Goal: Transaction & Acquisition: Book appointment/travel/reservation

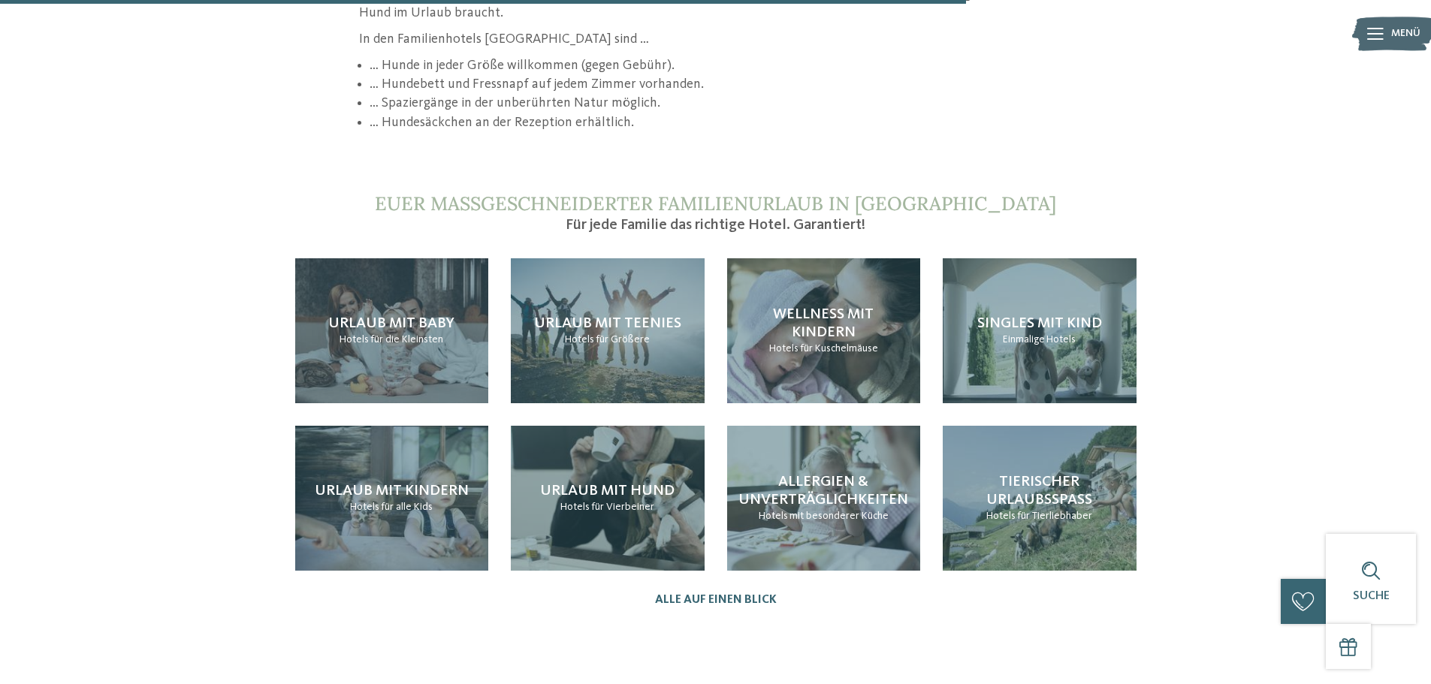
scroll to position [1503, 0]
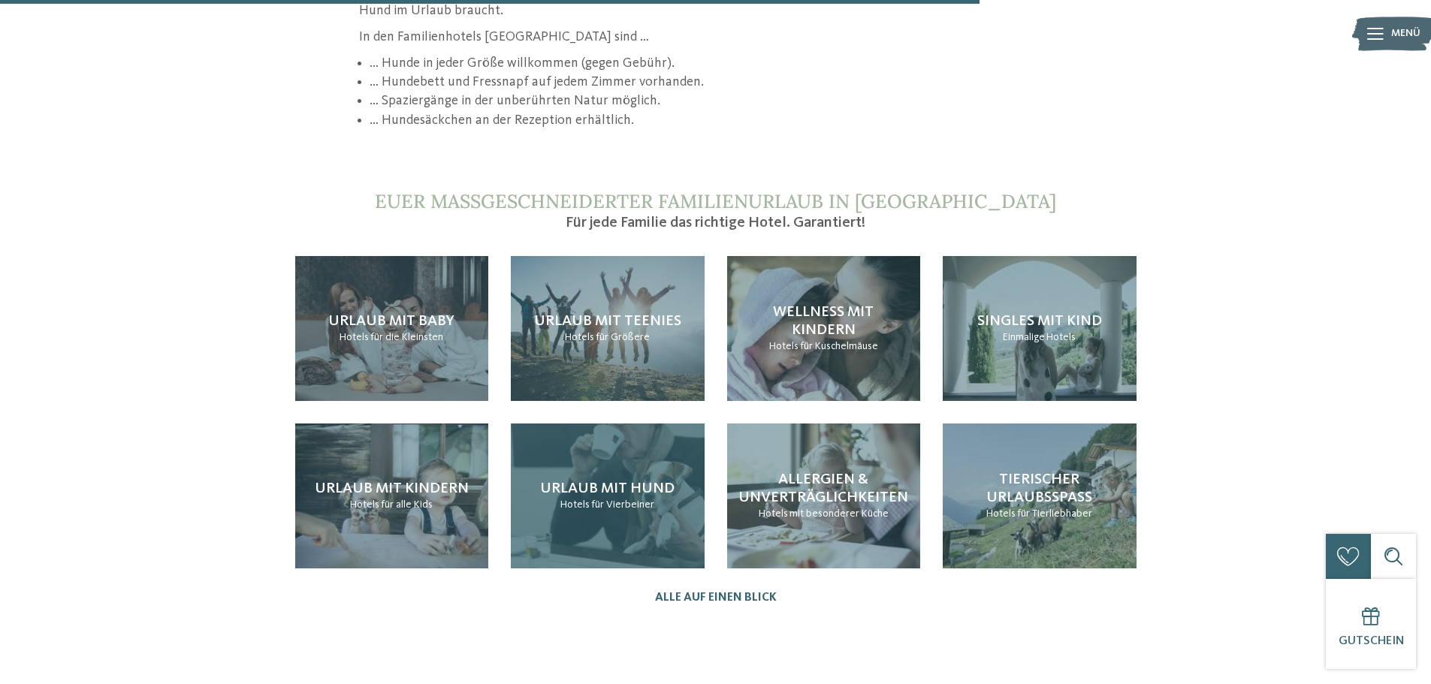
click at [630, 500] on span "für Vierbeiner" at bounding box center [622, 505] width 63 height 11
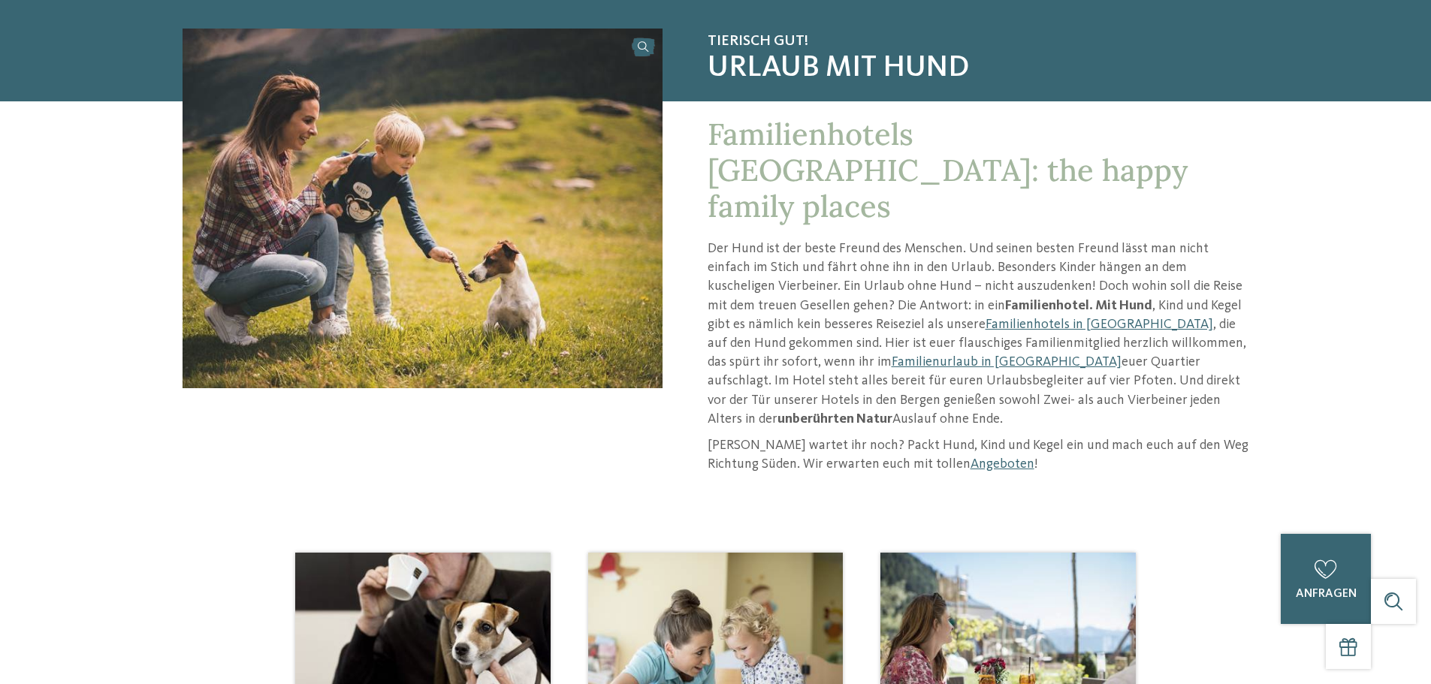
scroll to position [150, 0]
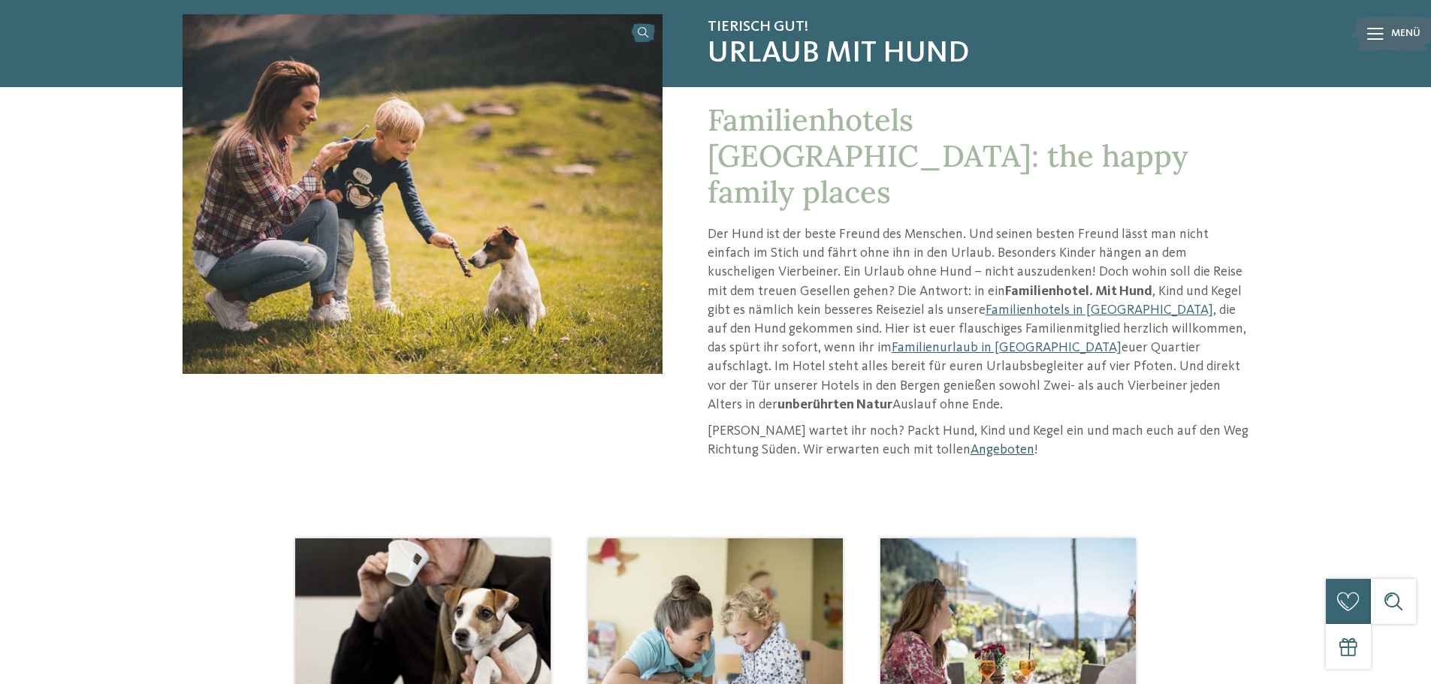
click at [971, 443] on link "Angeboten" at bounding box center [1003, 450] width 64 height 14
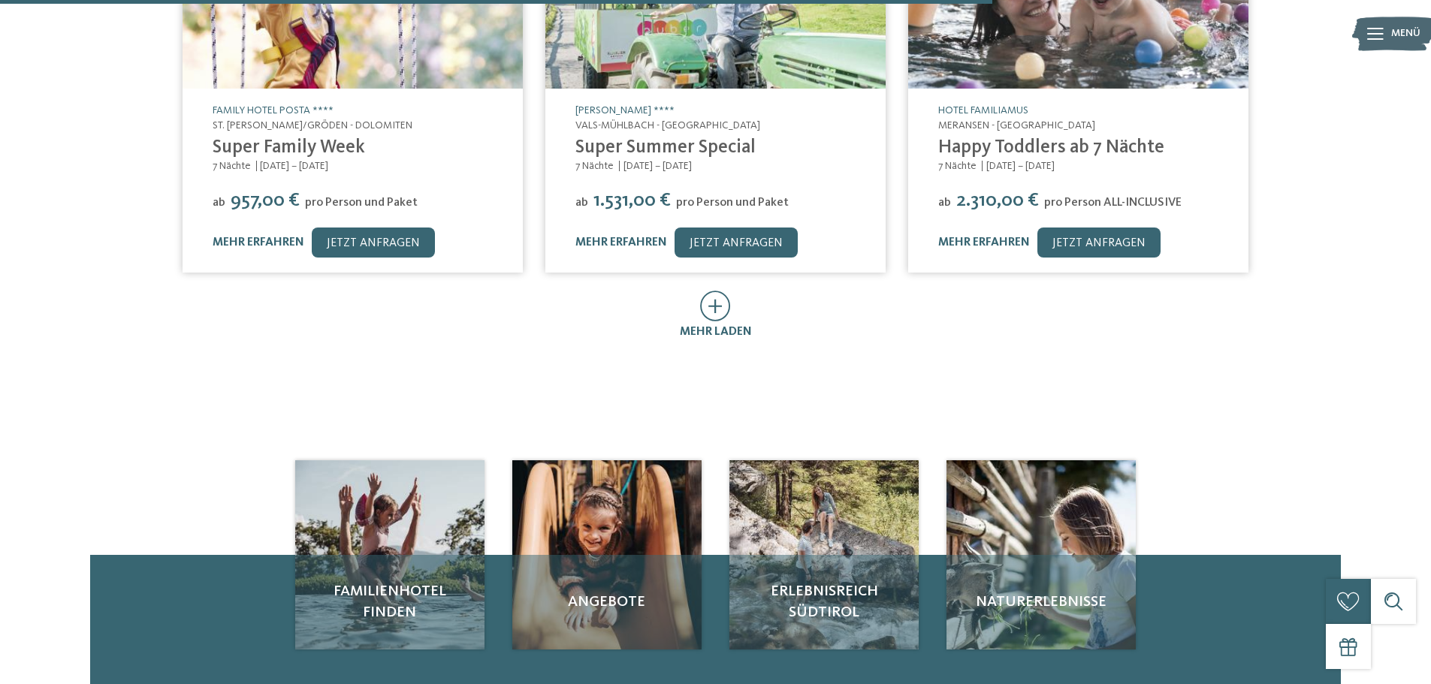
scroll to position [1052, 0]
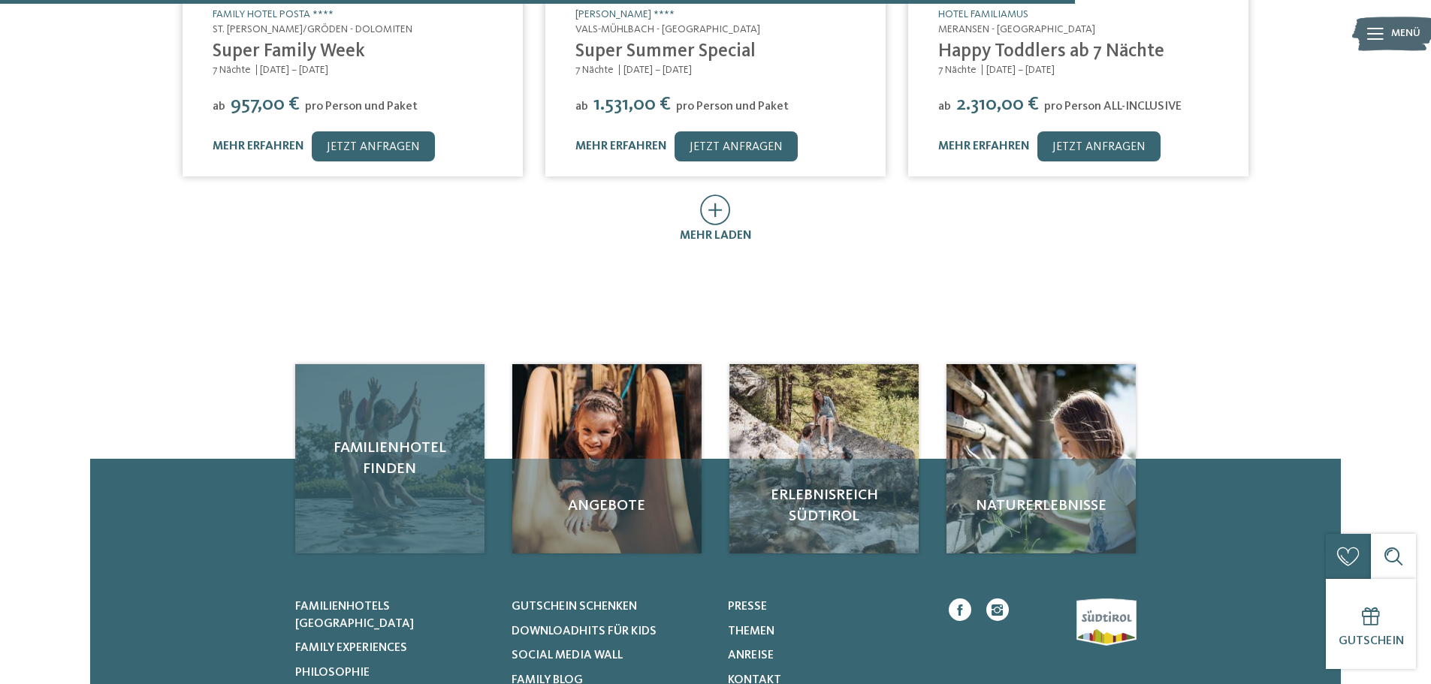
click at [427, 466] on div "Familienhotel finden" at bounding box center [389, 458] width 189 height 189
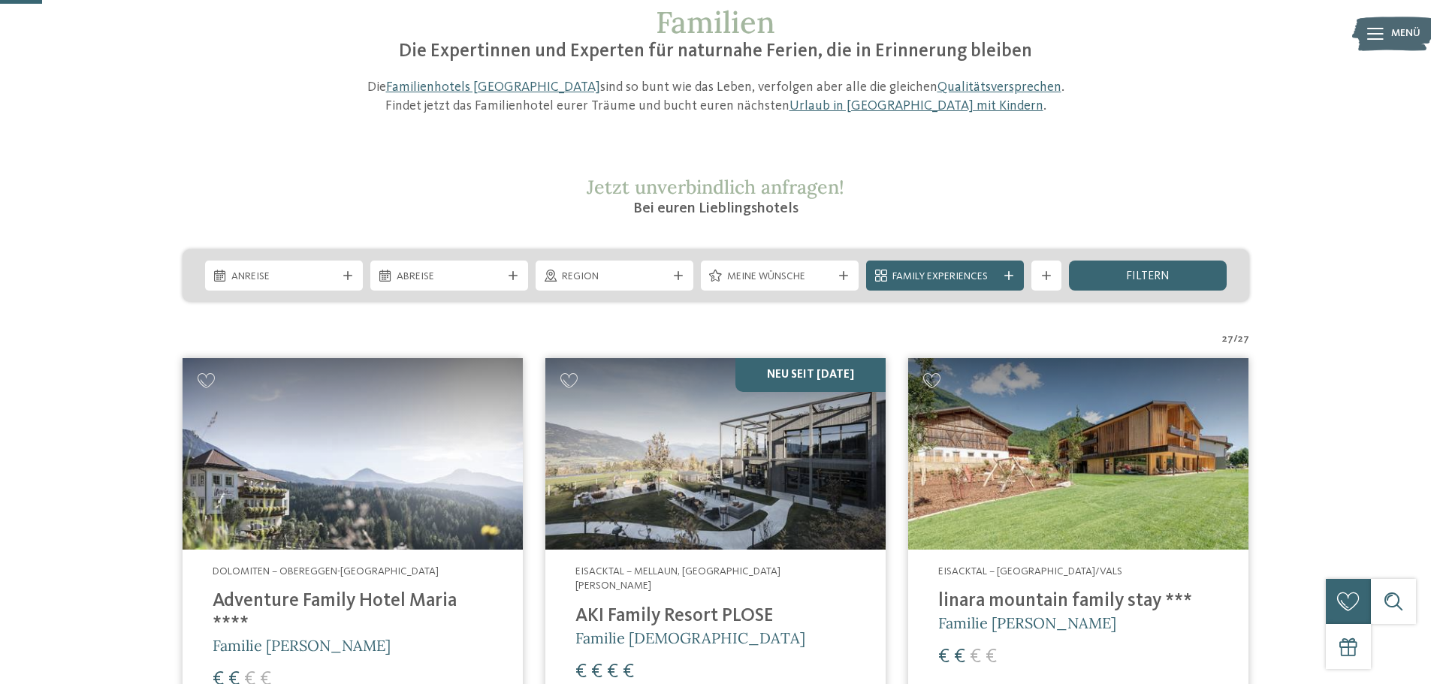
scroll to position [150, 0]
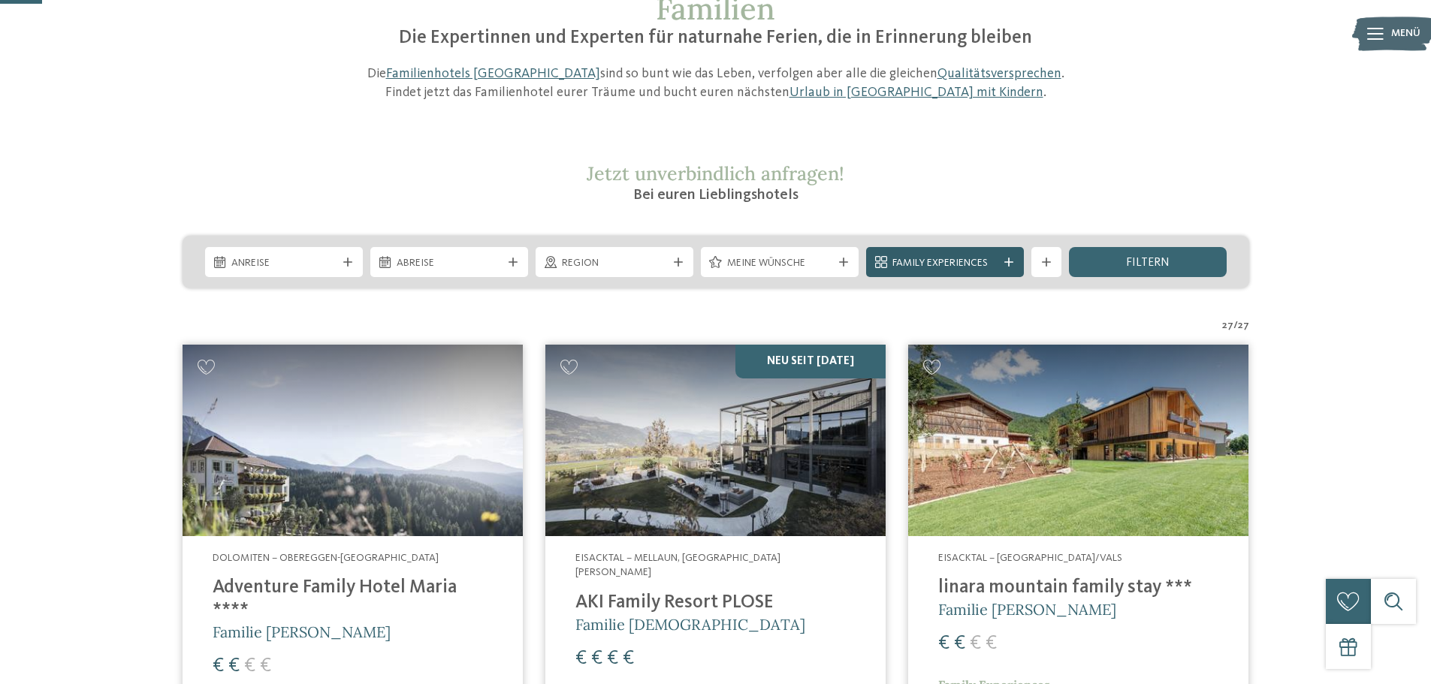
click at [1005, 260] on icon at bounding box center [1008, 262] width 9 height 9
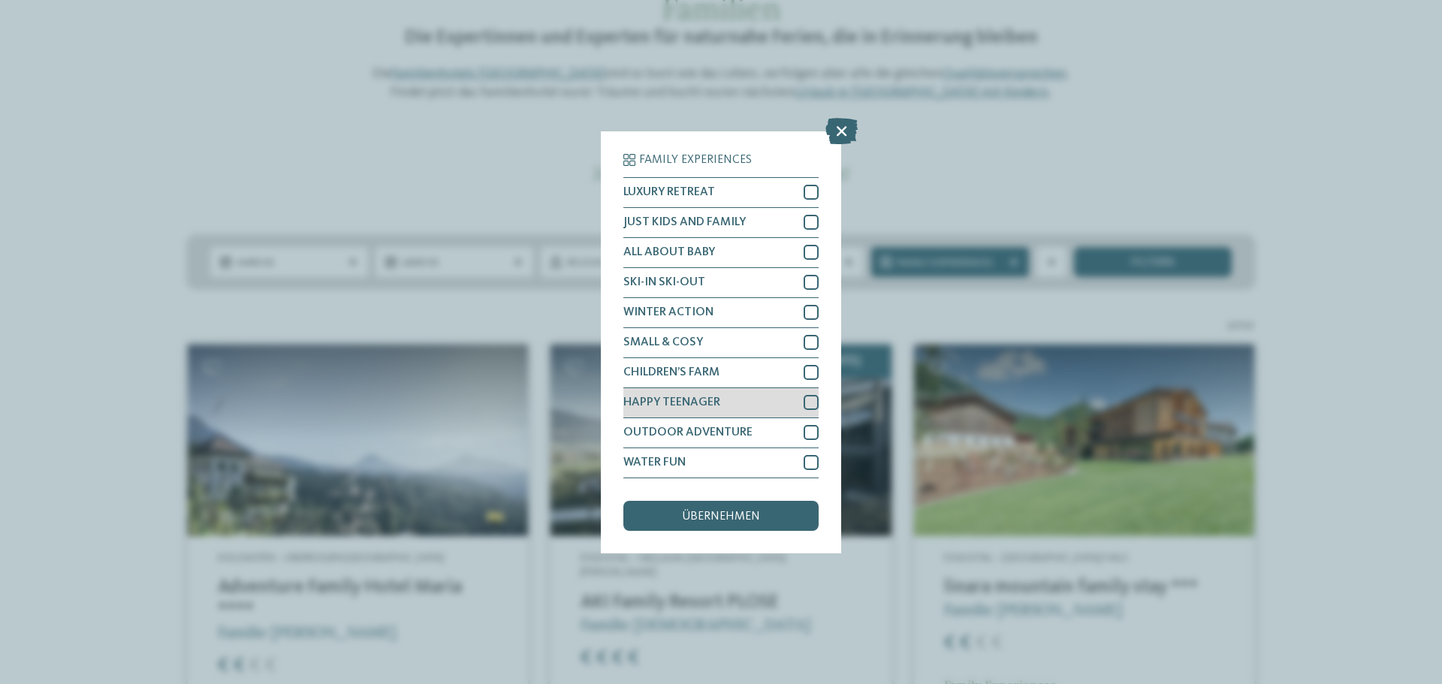
click at [814, 402] on div at bounding box center [811, 402] width 15 height 15
drag, startPoint x: 737, startPoint y: 513, endPoint x: 821, endPoint y: 495, distance: 86.1
click at [737, 513] on span "übernehmen" at bounding box center [721, 517] width 78 height 12
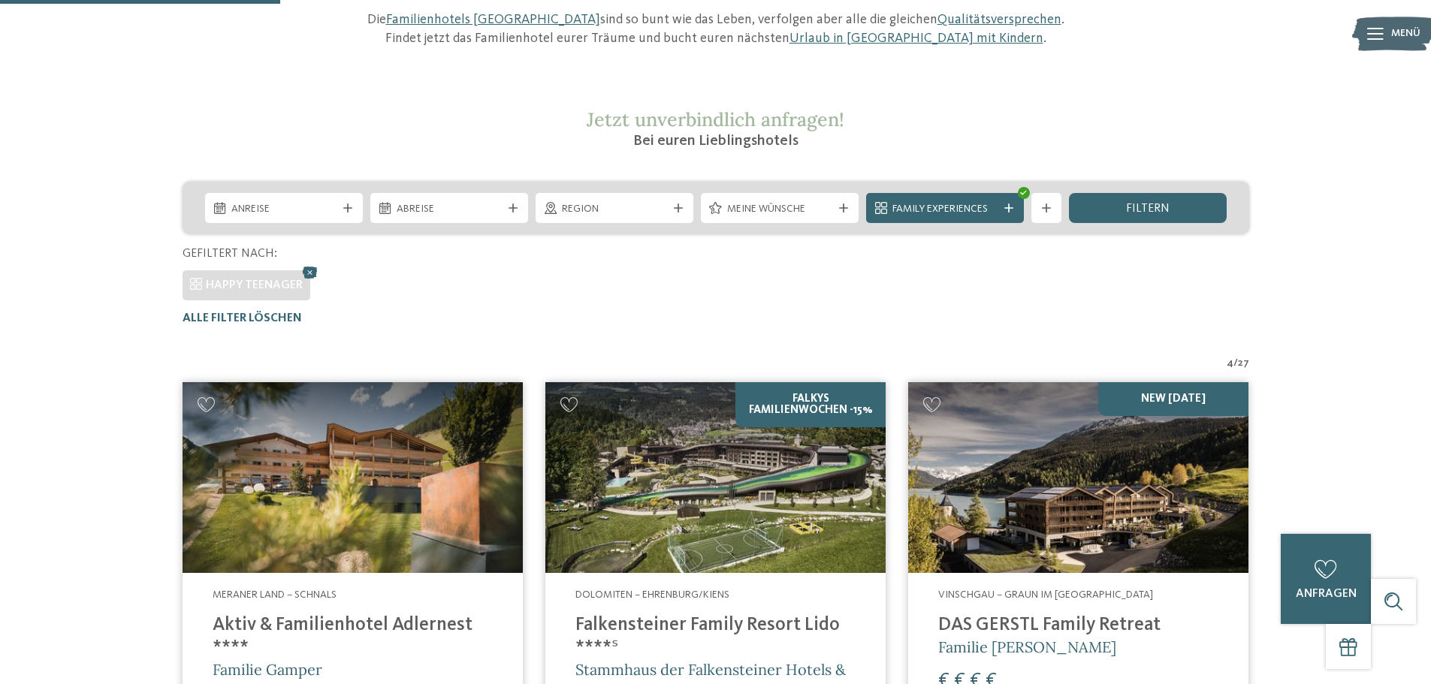
scroll to position [192, 0]
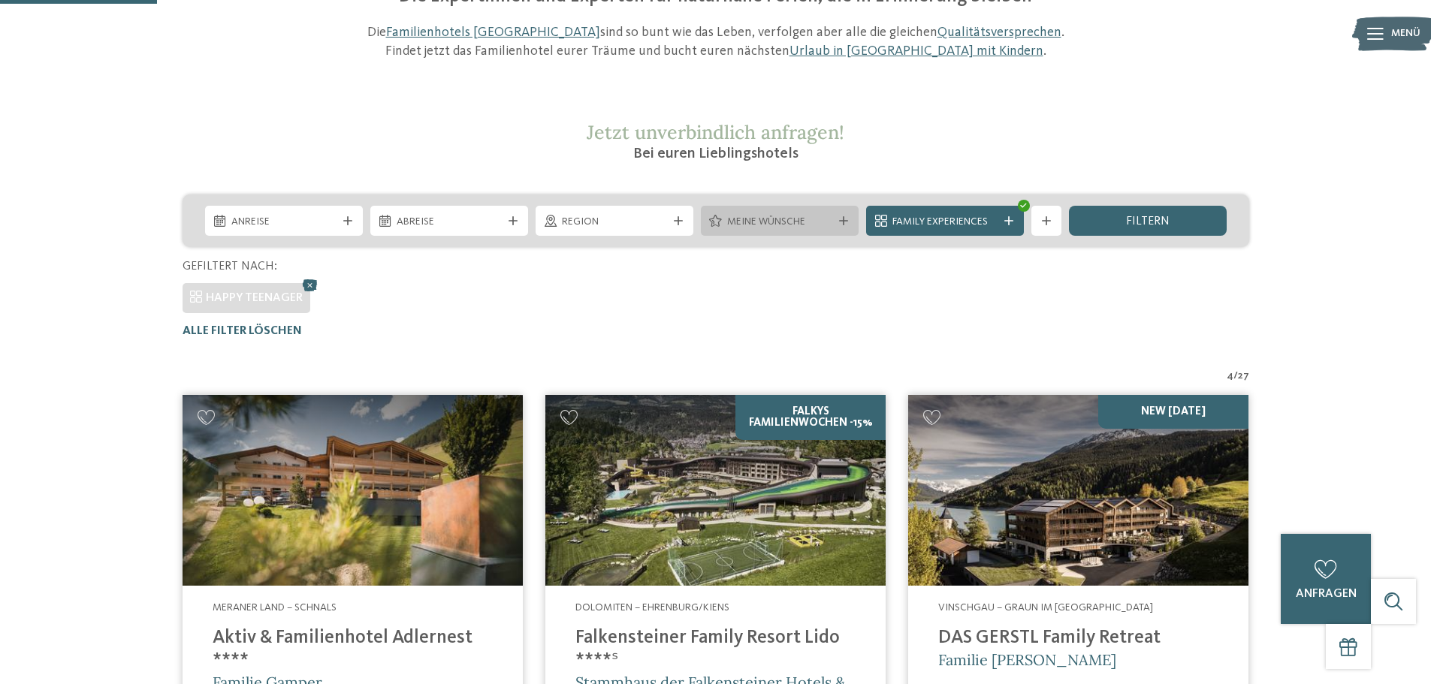
click at [795, 215] on span "Meine Wünsche" at bounding box center [779, 222] width 105 height 15
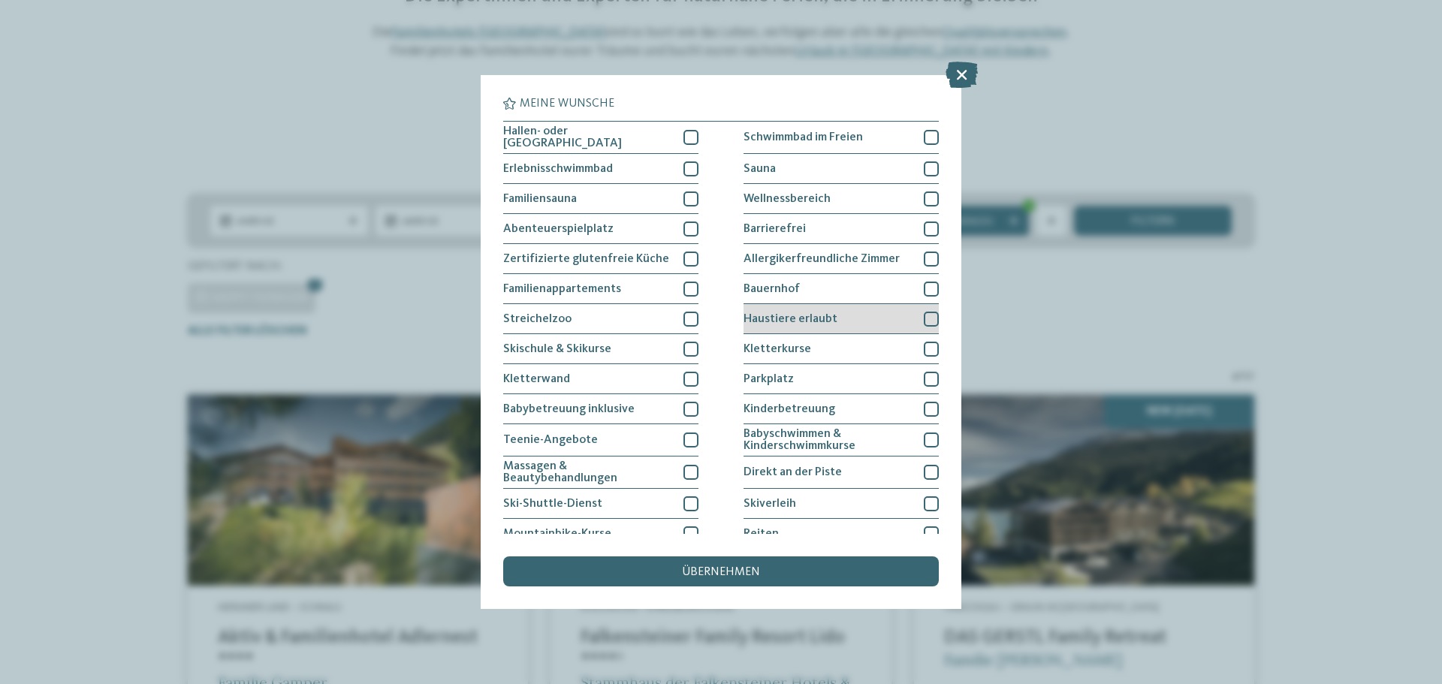
click at [929, 316] on div at bounding box center [931, 319] width 15 height 15
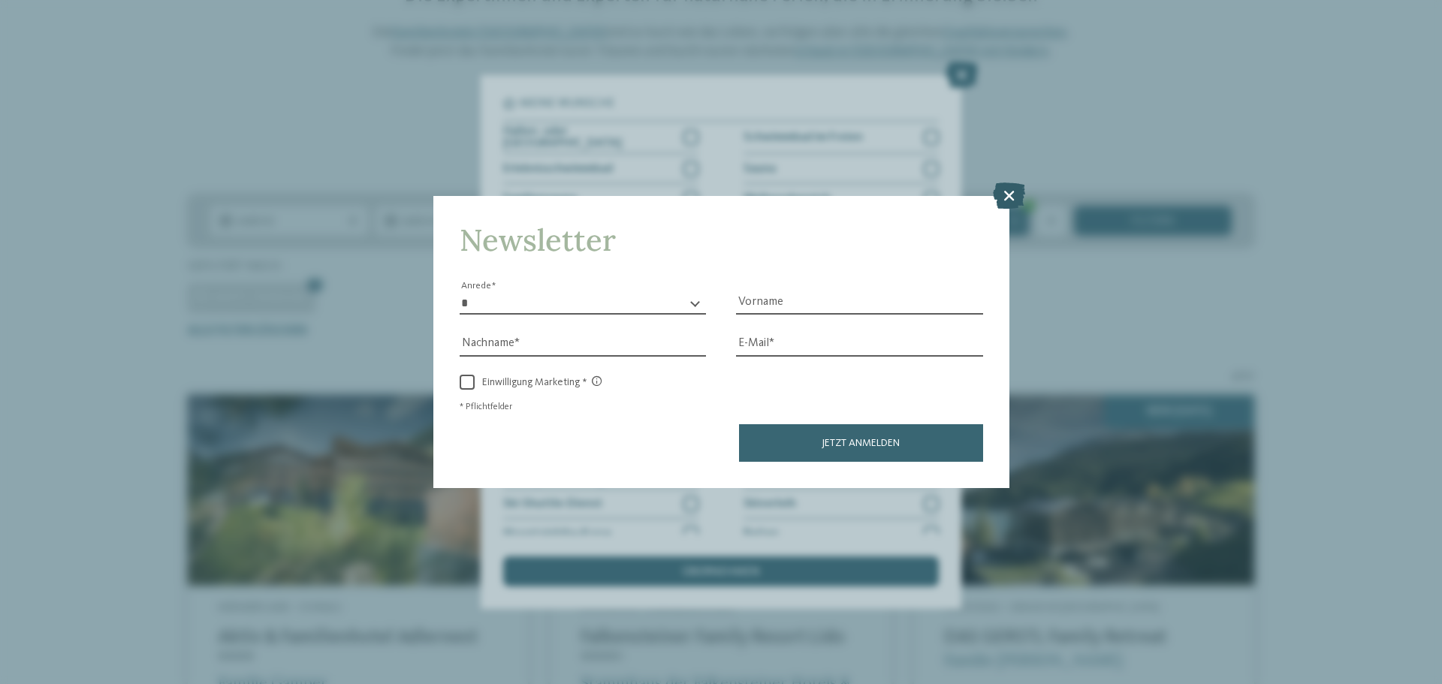
click at [1009, 198] on icon at bounding box center [1009, 196] width 32 height 26
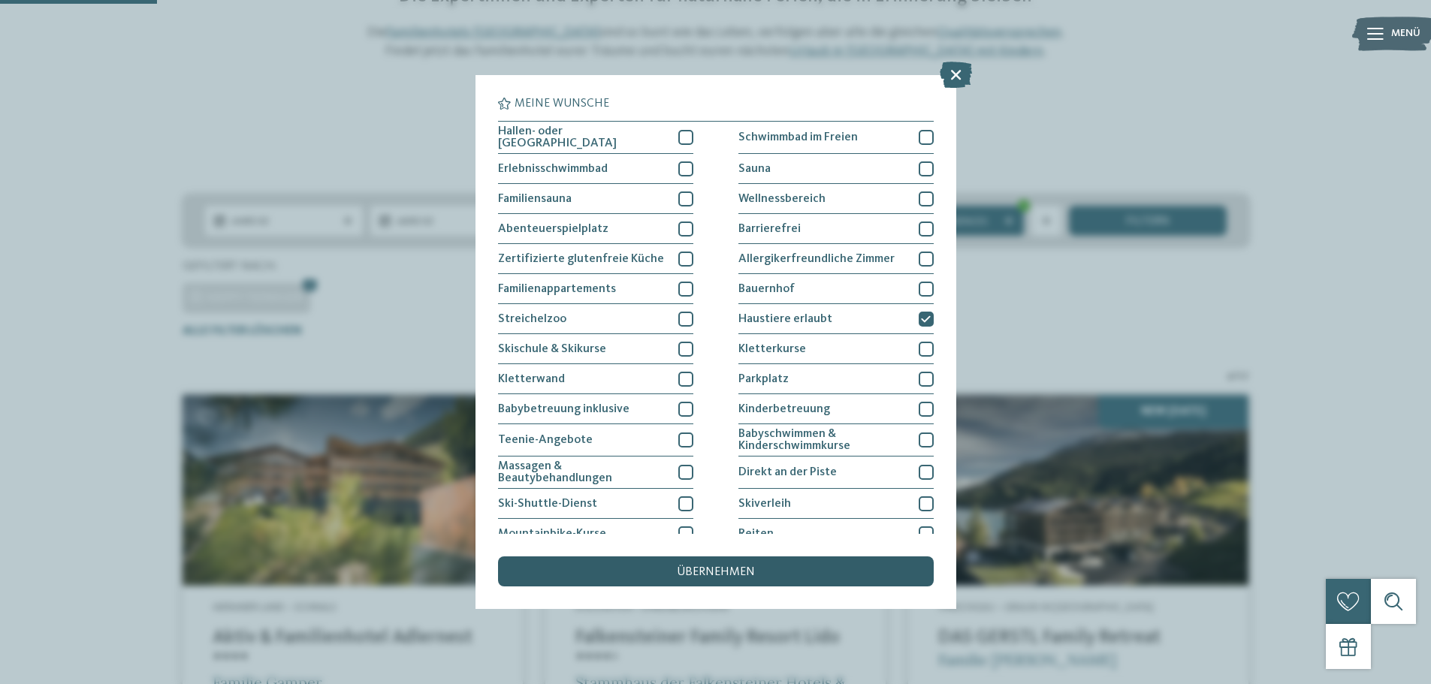
click at [790, 577] on div "übernehmen" at bounding box center [716, 572] width 436 height 30
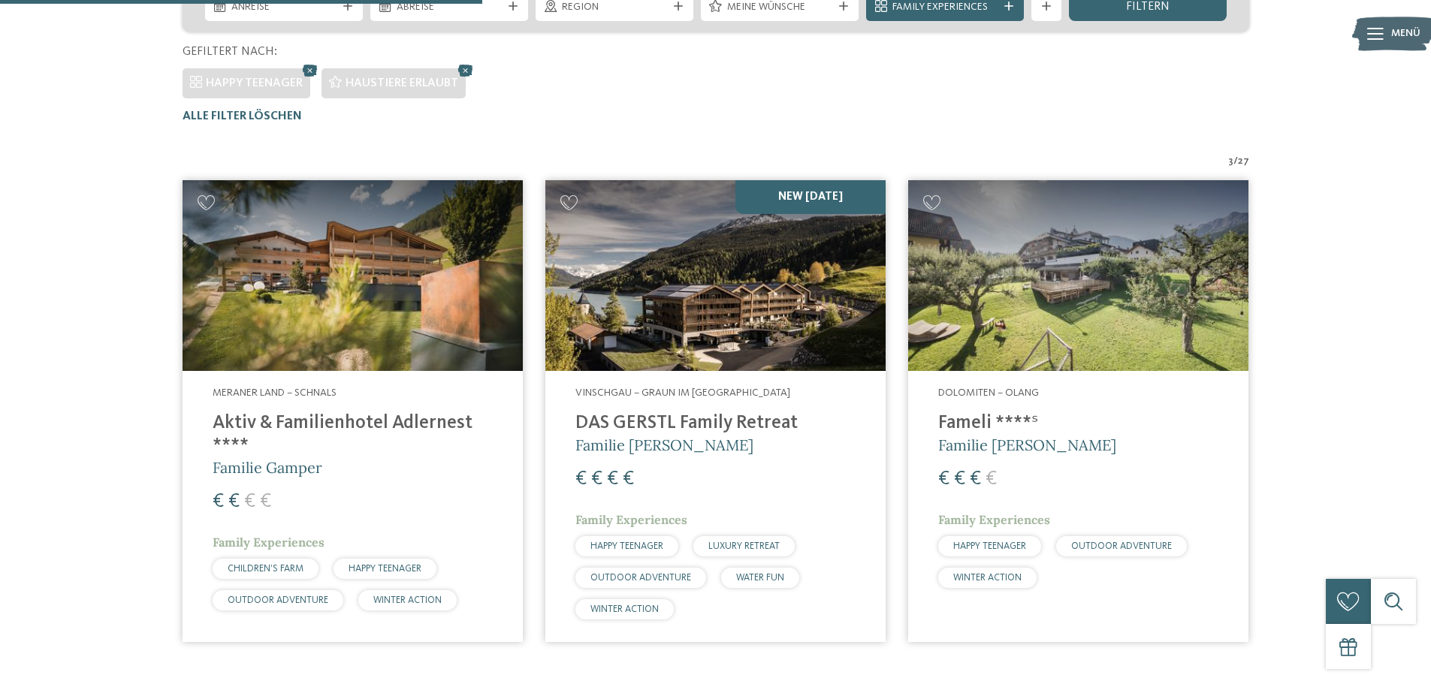
scroll to position [342, 0]
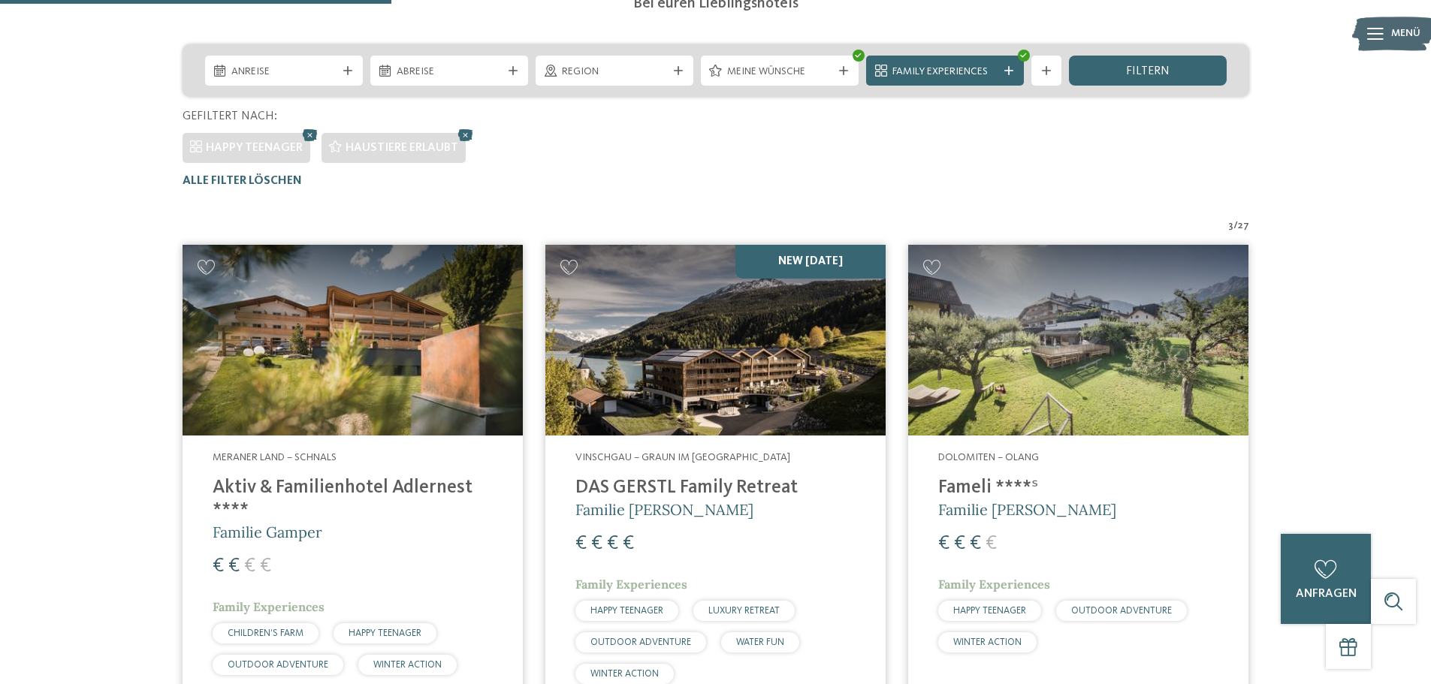
click at [313, 485] on h4 "Aktiv & Familienhotel Adlernest ****" at bounding box center [353, 499] width 280 height 45
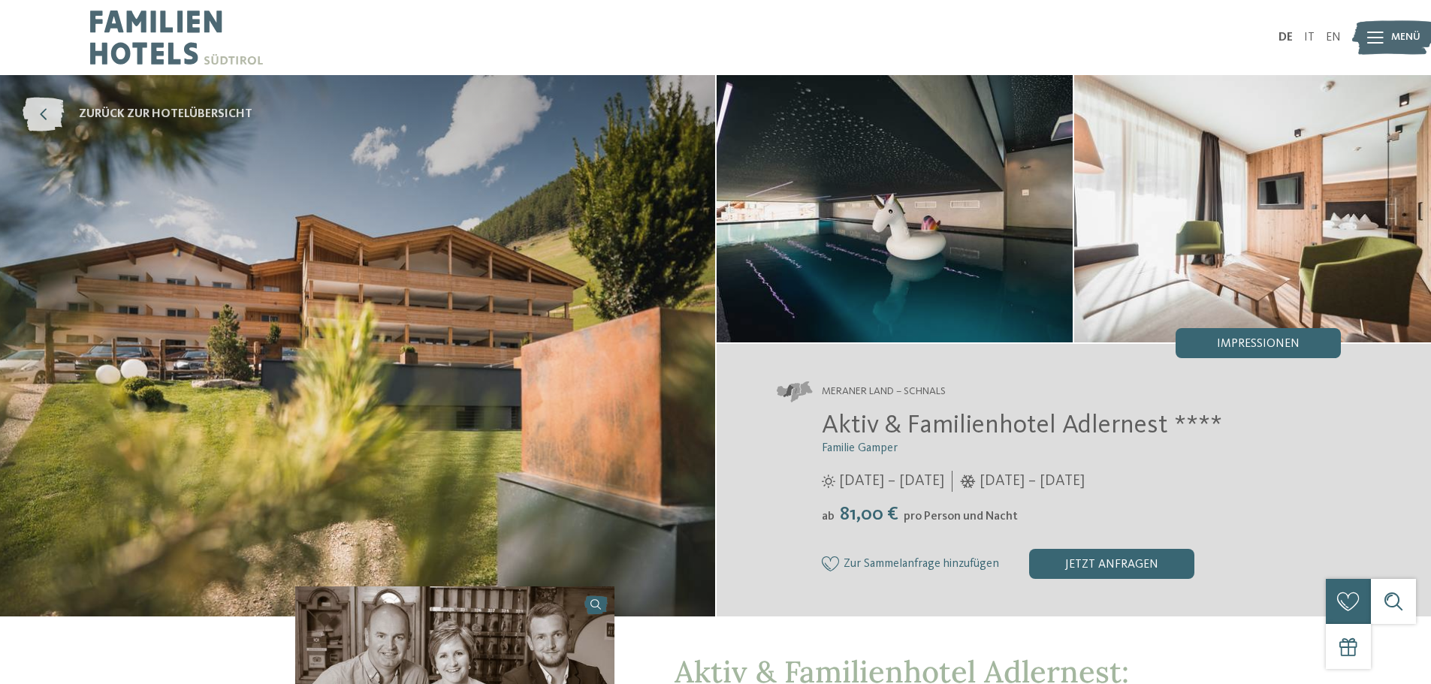
click at [56, 110] on icon at bounding box center [43, 115] width 41 height 34
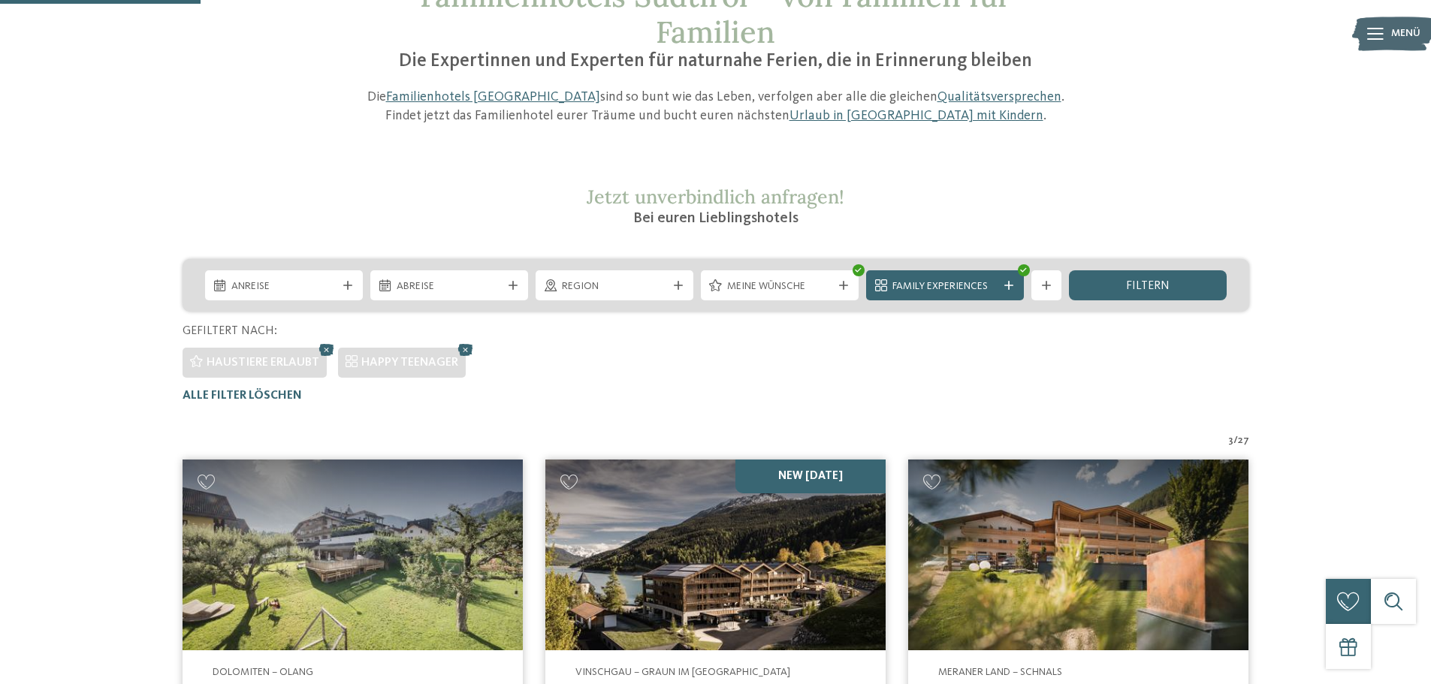
scroll to position [41, 0]
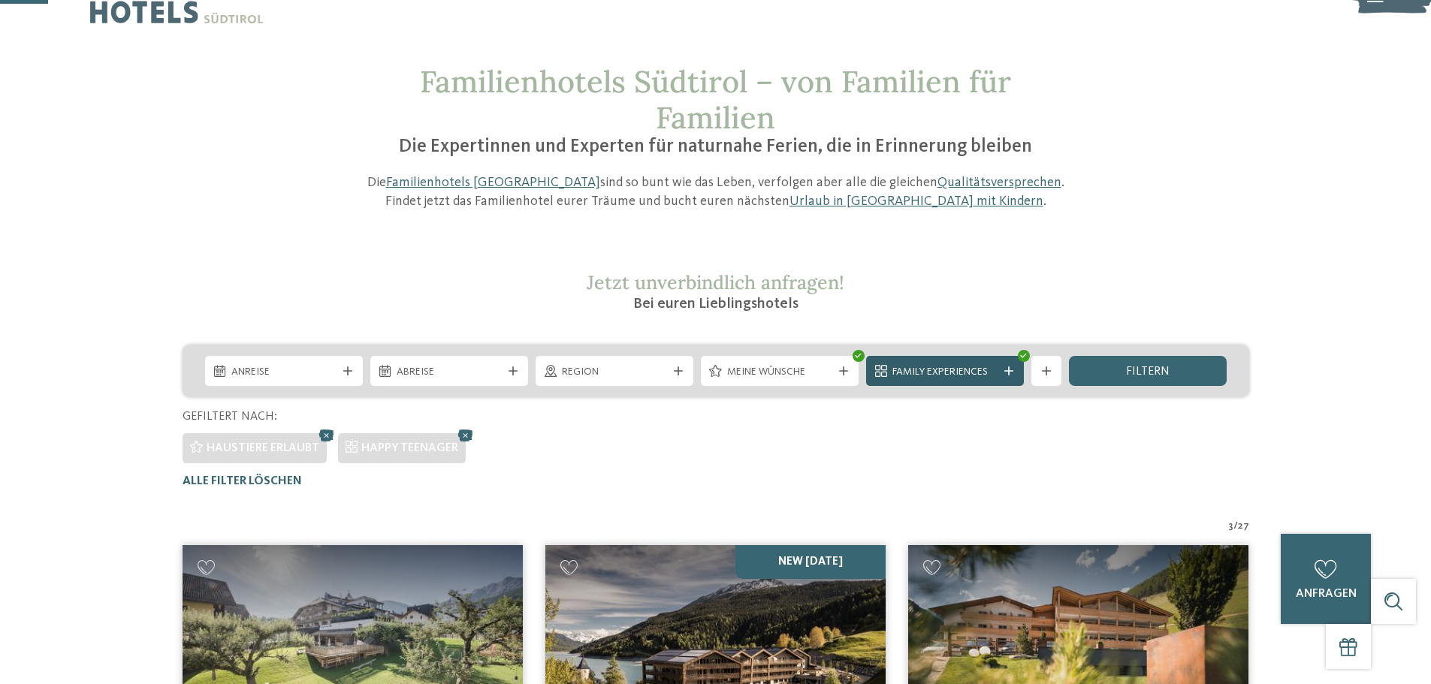
click at [1004, 367] on icon at bounding box center [1008, 371] width 9 height 9
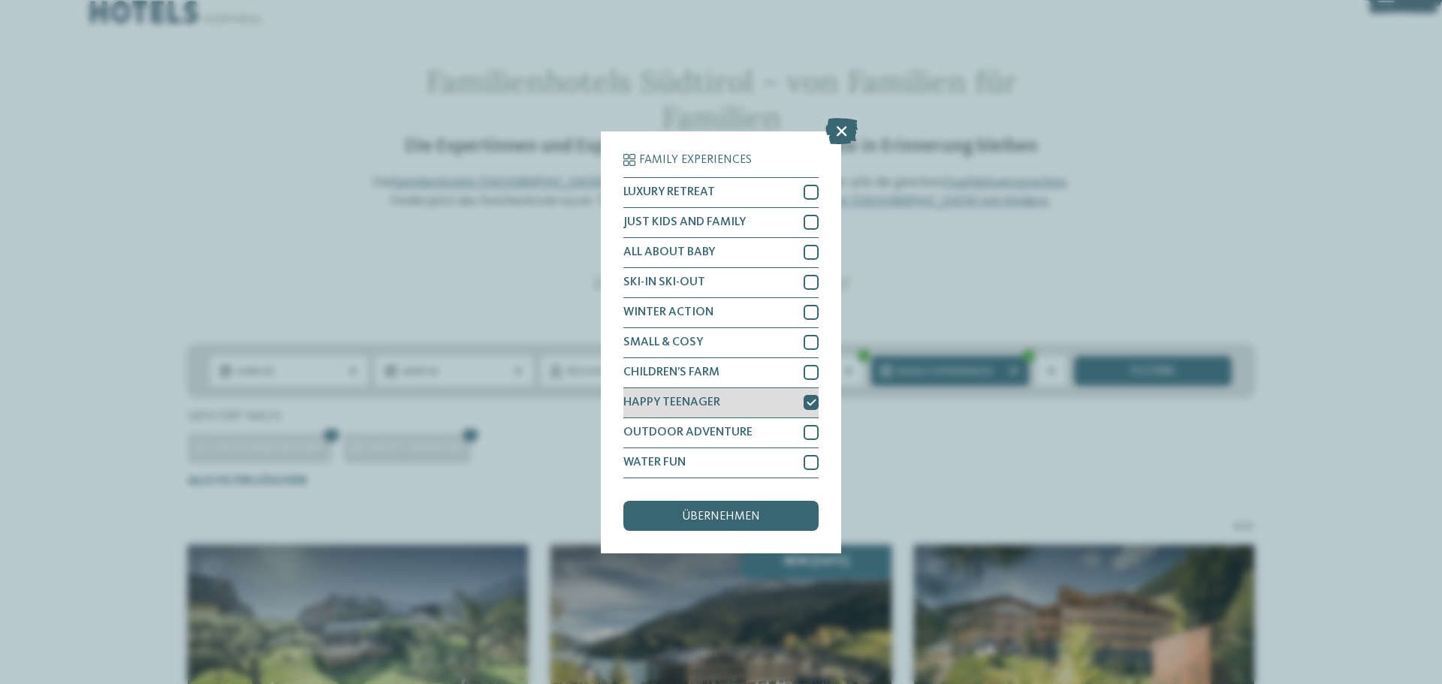
click at [811, 400] on icon at bounding box center [812, 402] width 10 height 9
click at [752, 512] on span "übernehmen" at bounding box center [721, 517] width 78 height 12
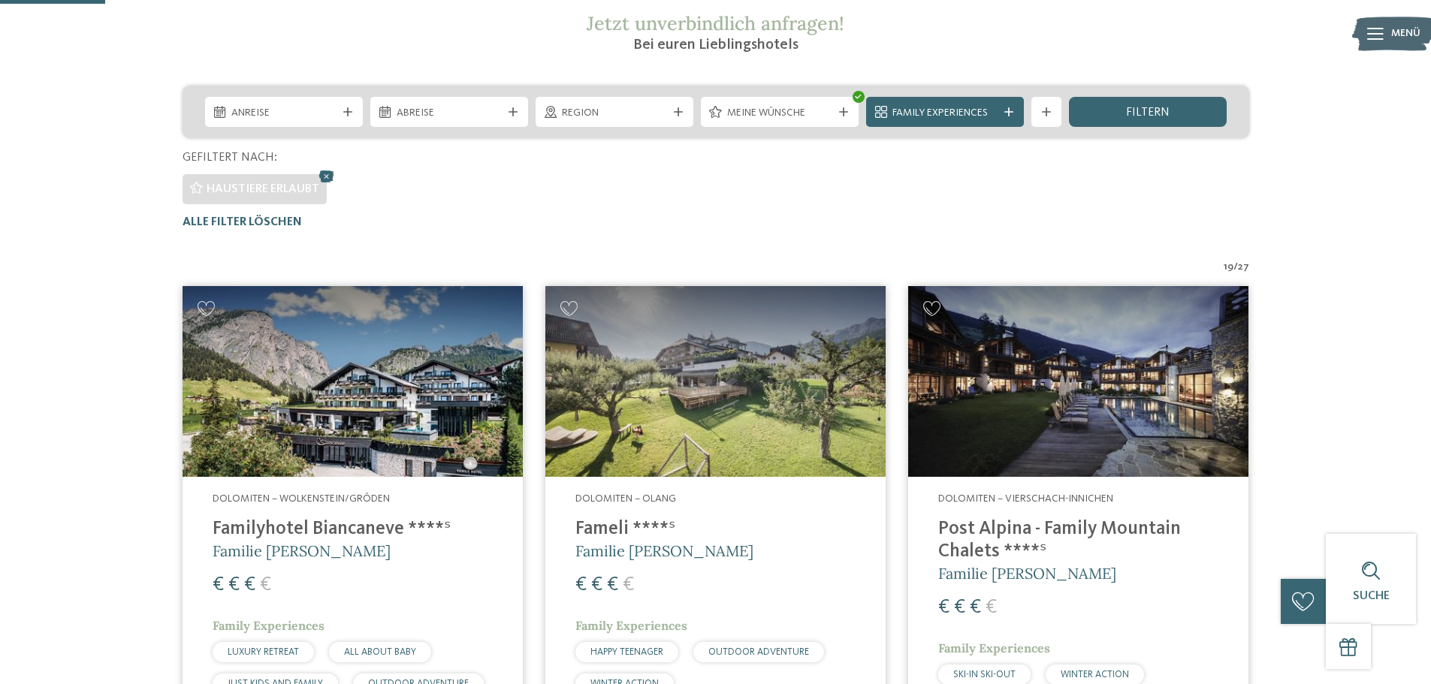
scroll to position [601, 0]
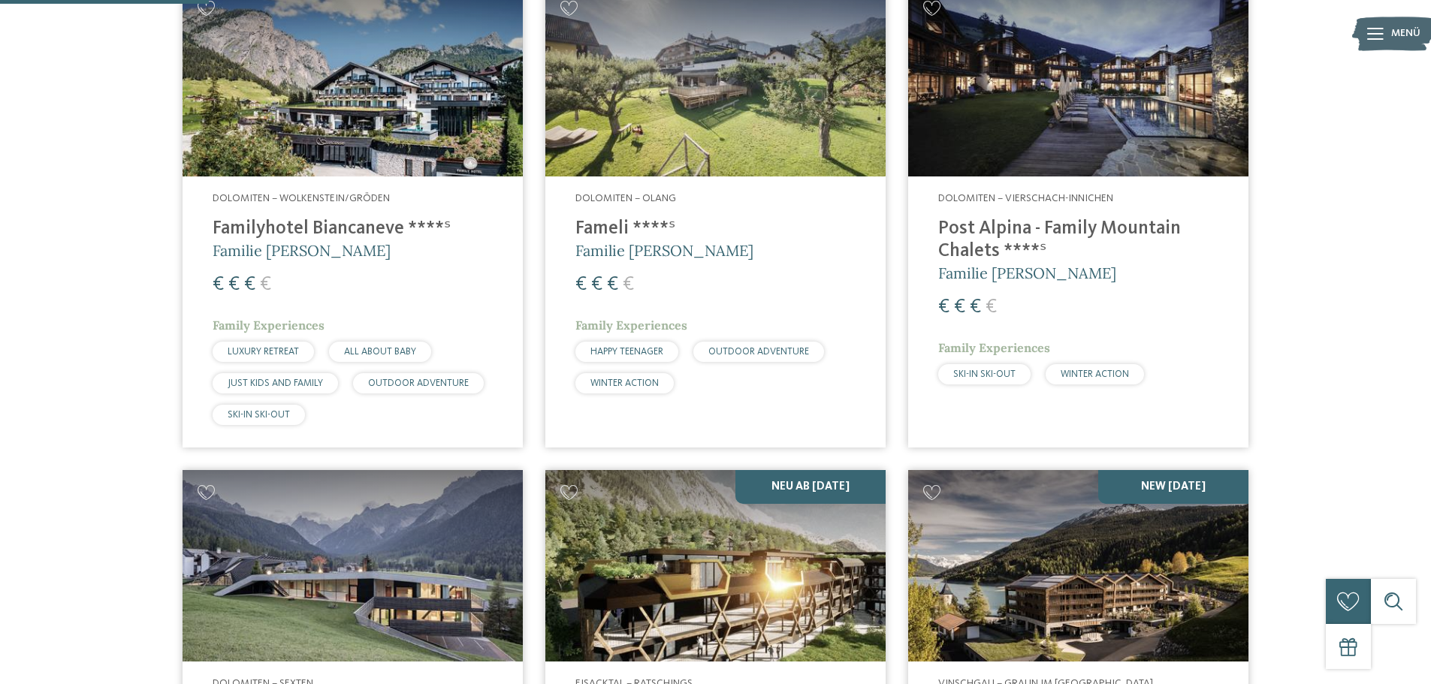
click at [357, 223] on h4 "Familyhotel Biancaneve ****ˢ" at bounding box center [353, 229] width 280 height 23
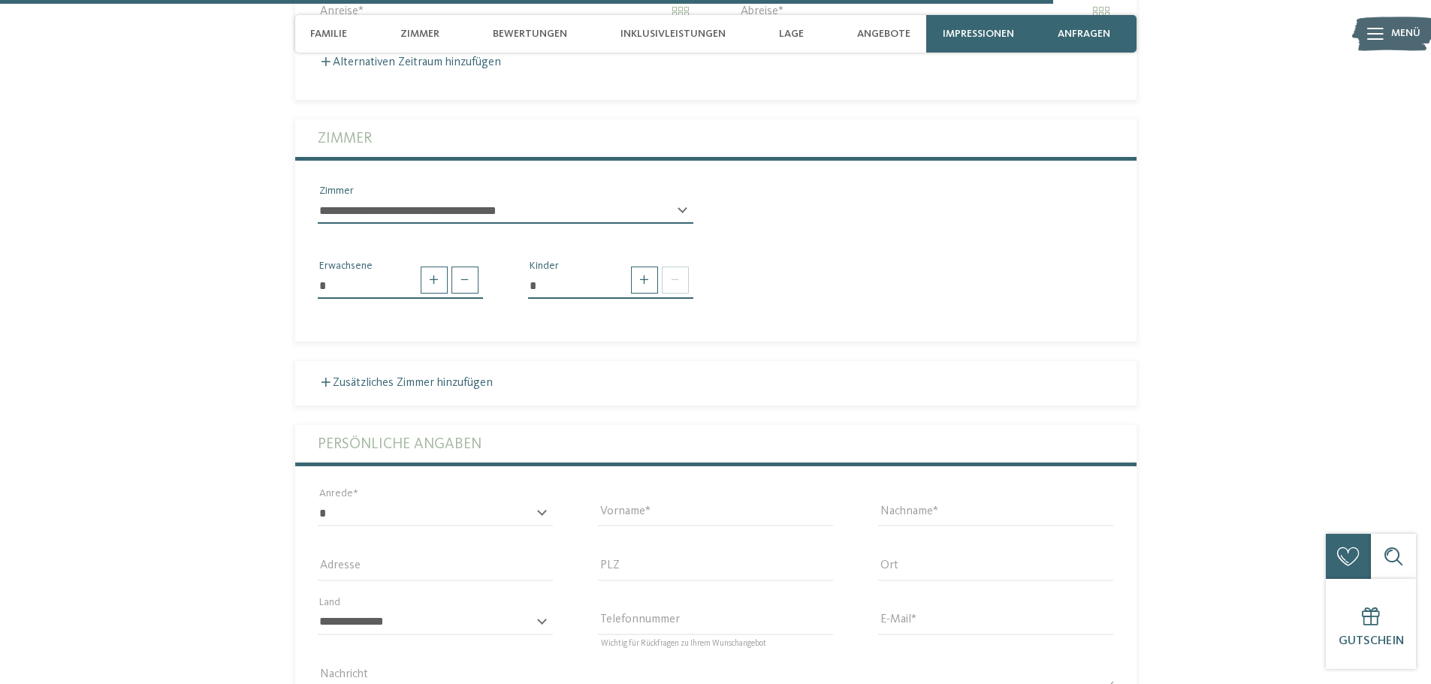
scroll to position [3381, 0]
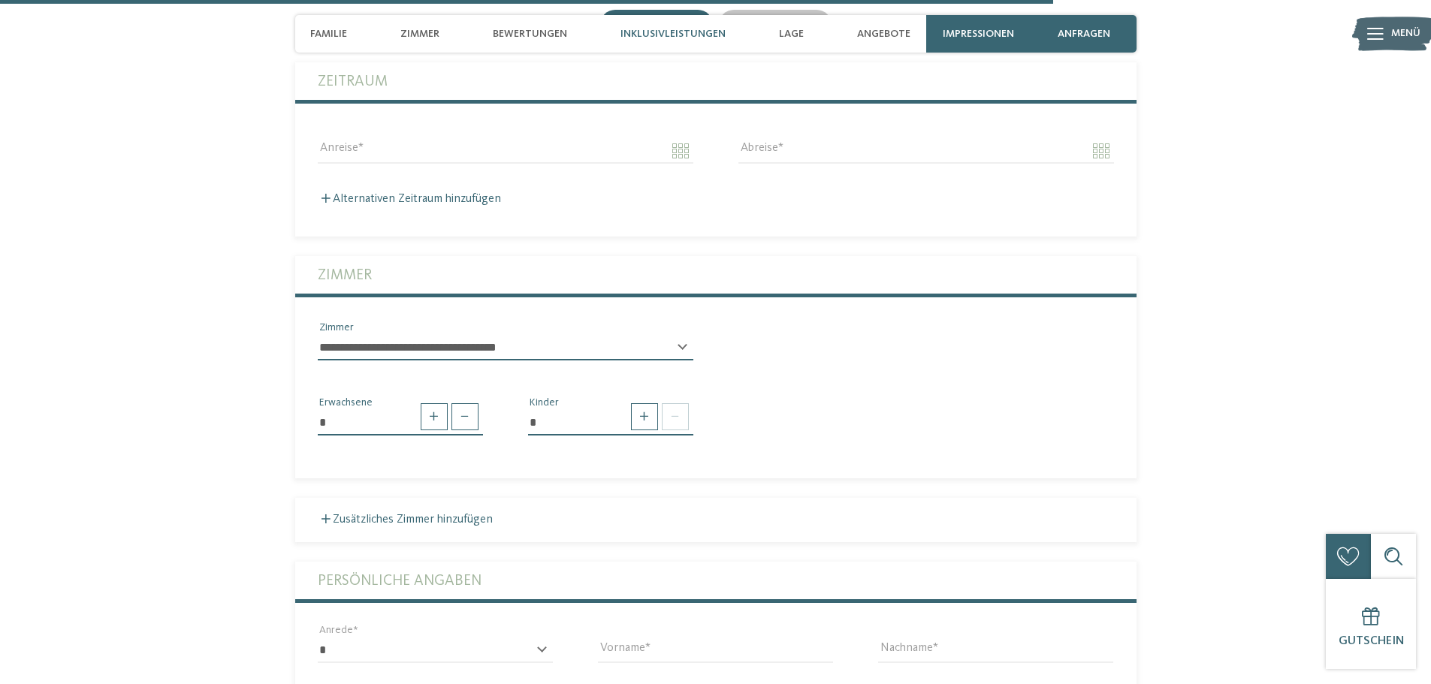
click at [702, 23] on div "Inklusivleistungen" at bounding box center [673, 34] width 120 height 38
click at [690, 28] on span "Inklusivleistungen" at bounding box center [673, 34] width 105 height 13
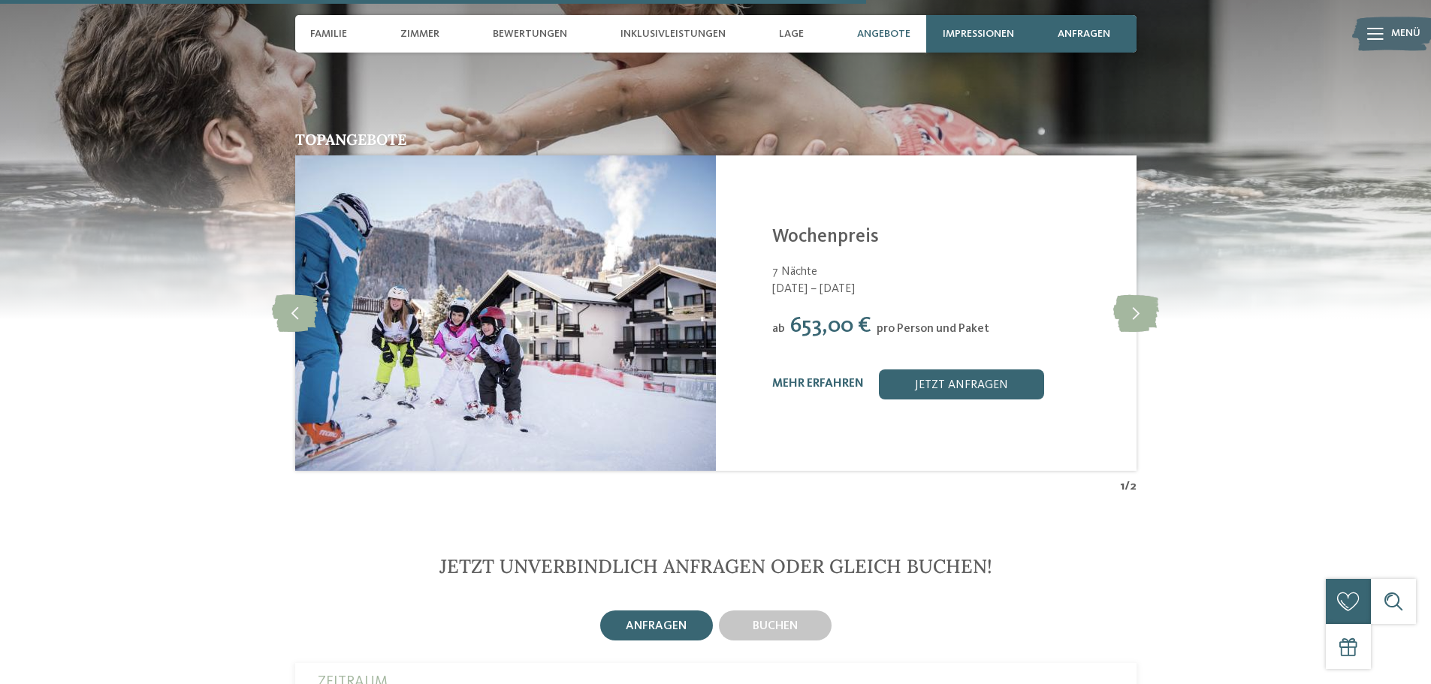
scroll to position [2630, 0]
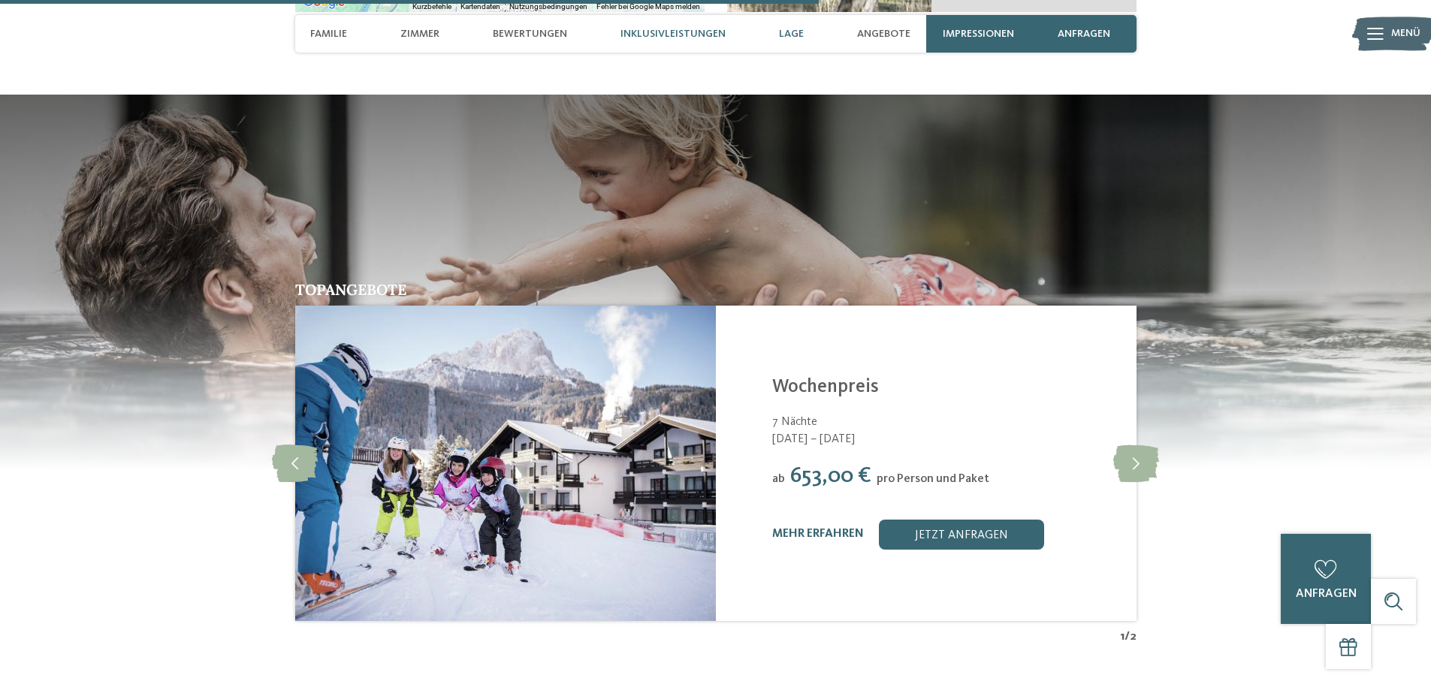
click at [658, 25] on div "Inklusivleistungen" at bounding box center [673, 34] width 120 height 38
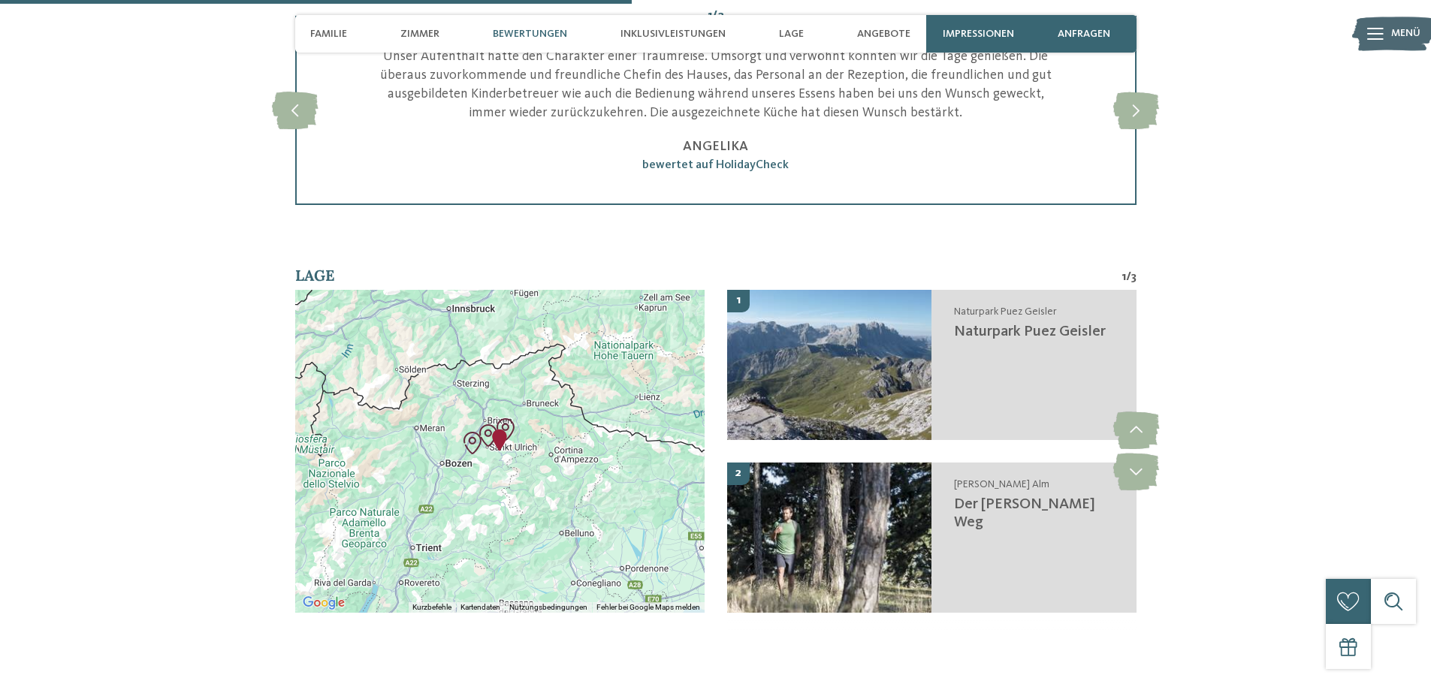
scroll to position [1728, 0]
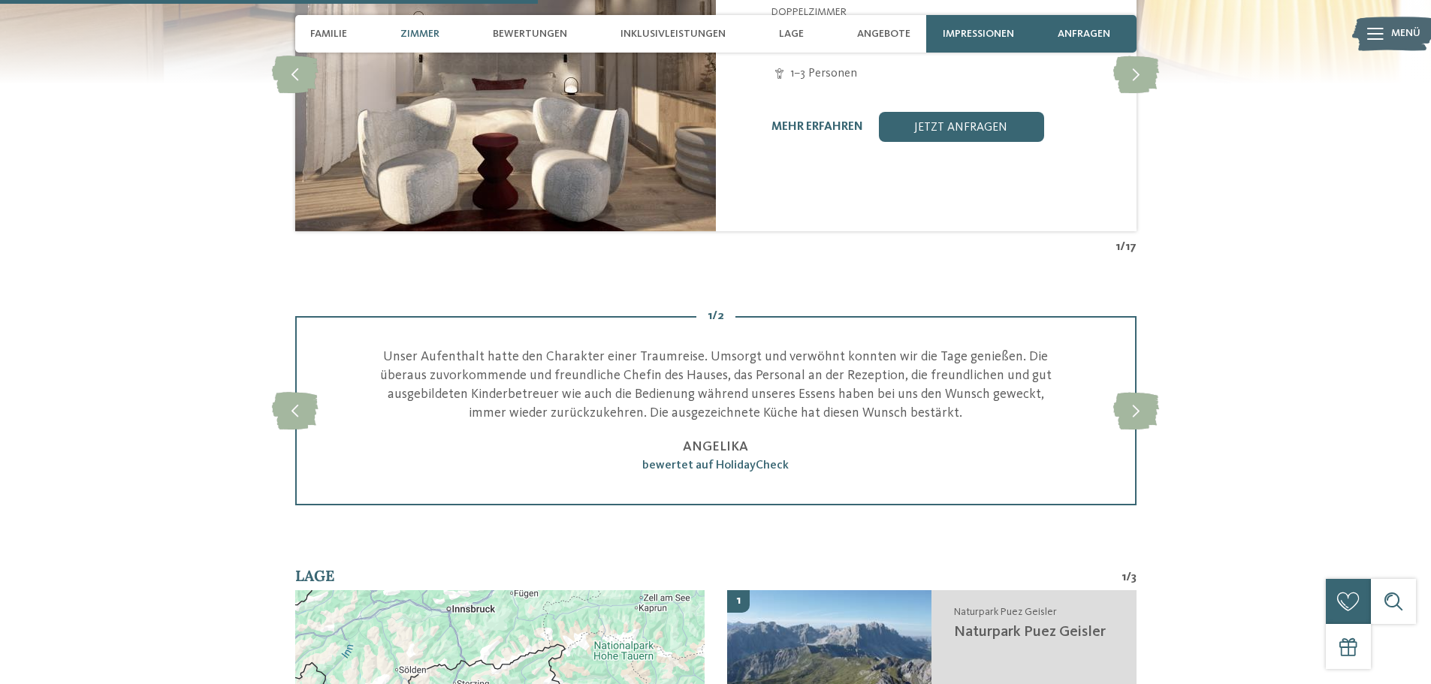
click at [1394, 26] on div "Menü" at bounding box center [1405, 34] width 29 height 38
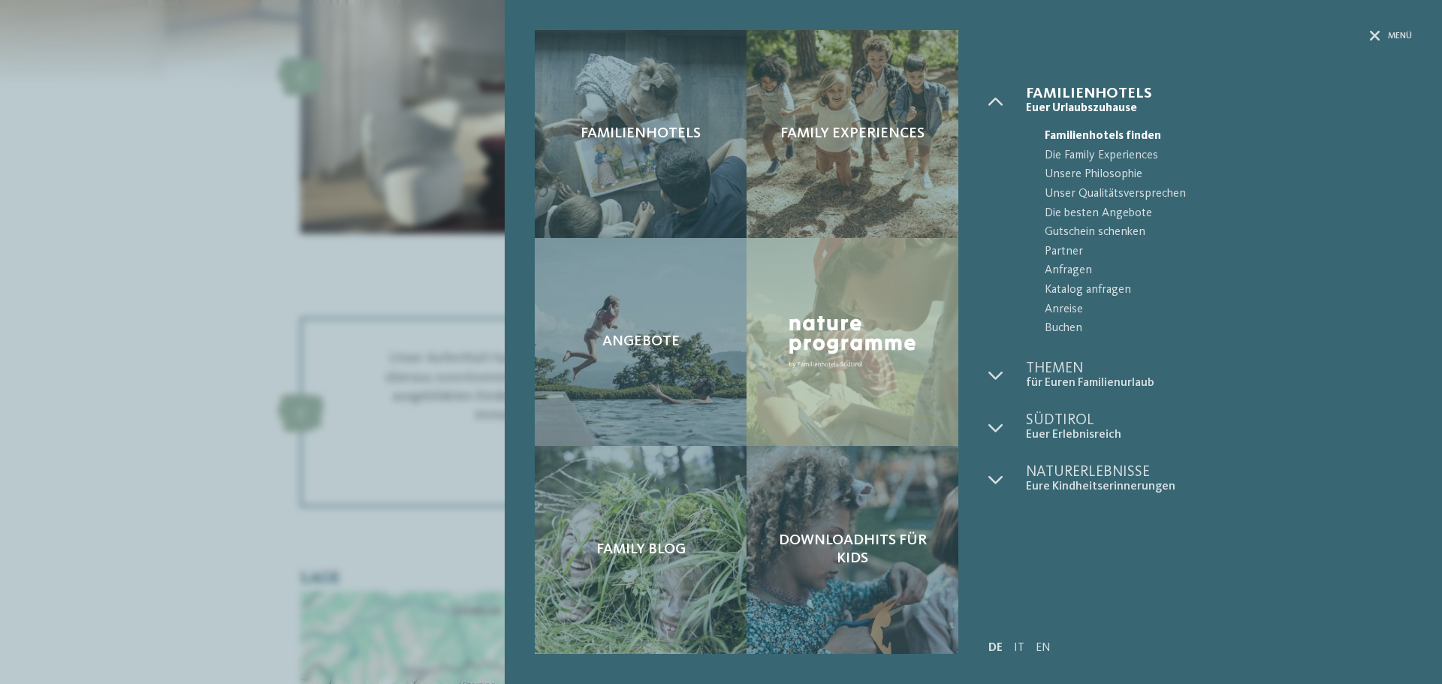
click at [215, 222] on div "Familienhotels Family Experiences Angebote" at bounding box center [721, 342] width 1442 height 684
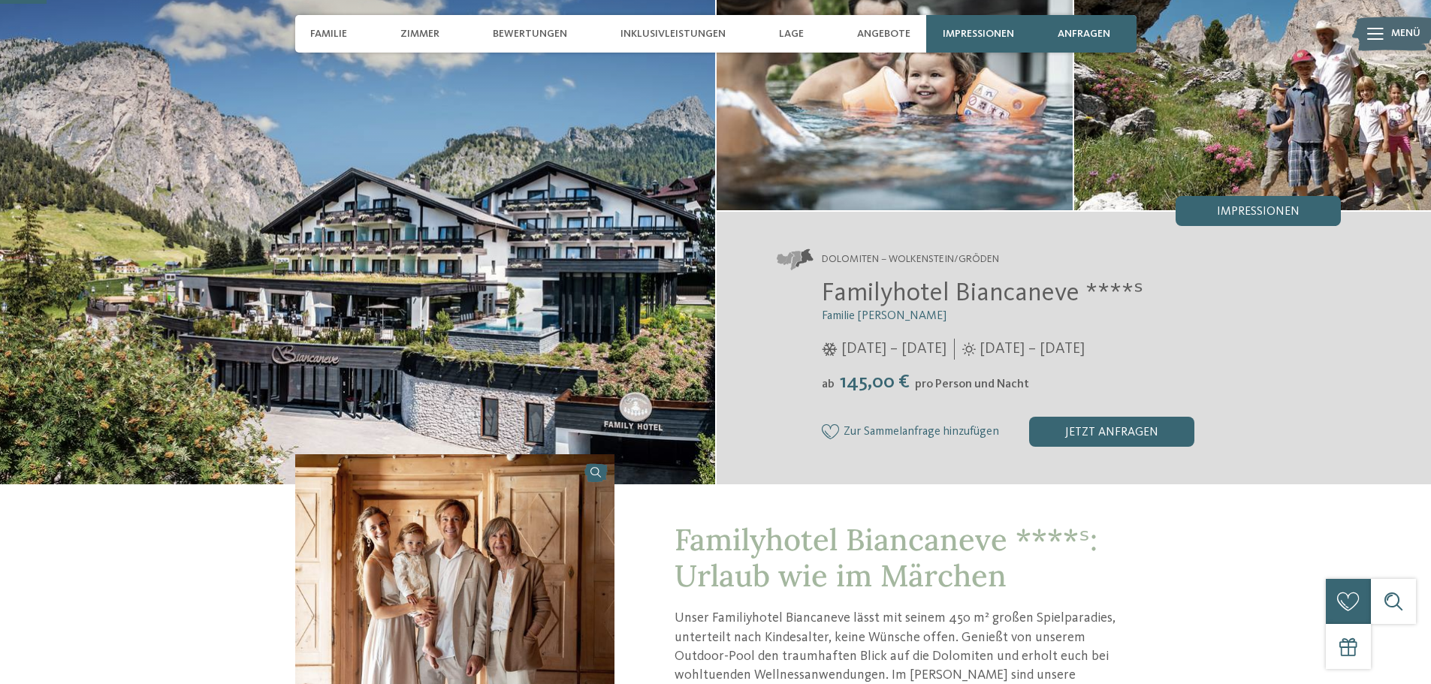
scroll to position [150, 0]
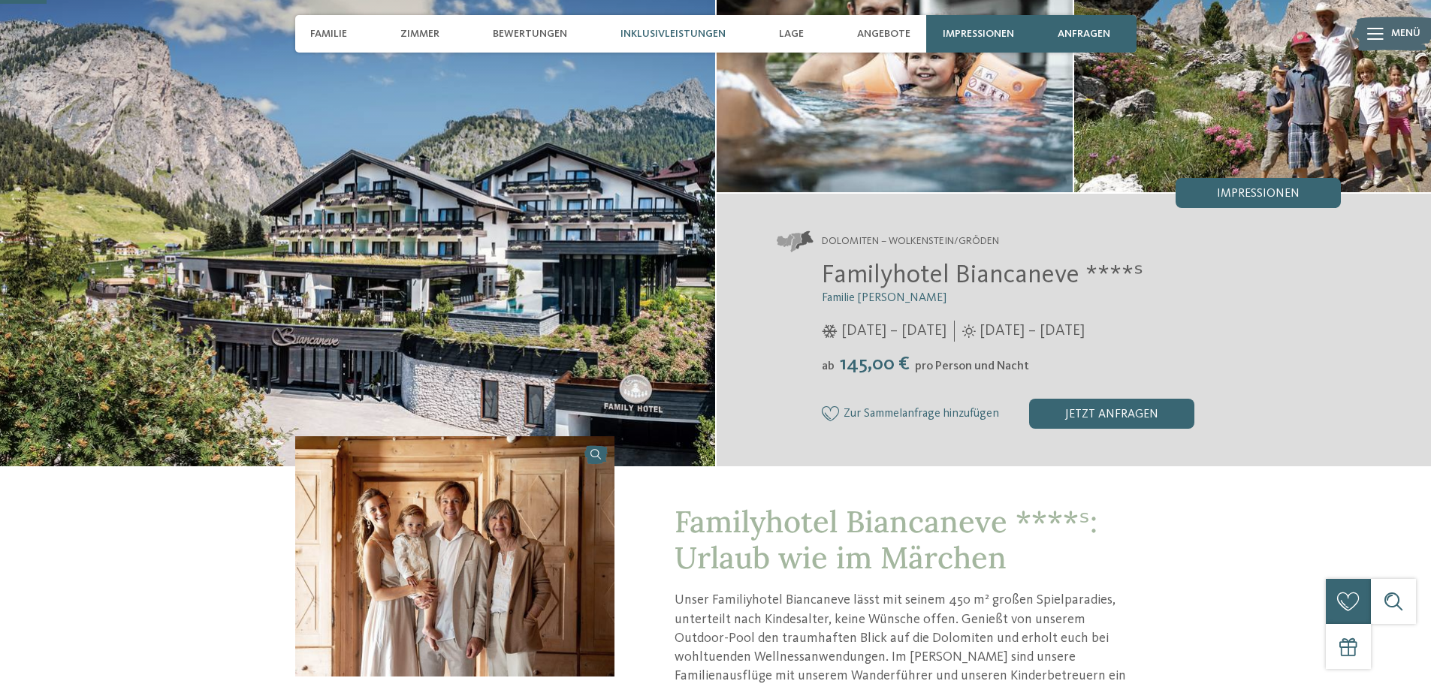
click at [688, 26] on div "Inklusivleistungen" at bounding box center [673, 34] width 120 height 38
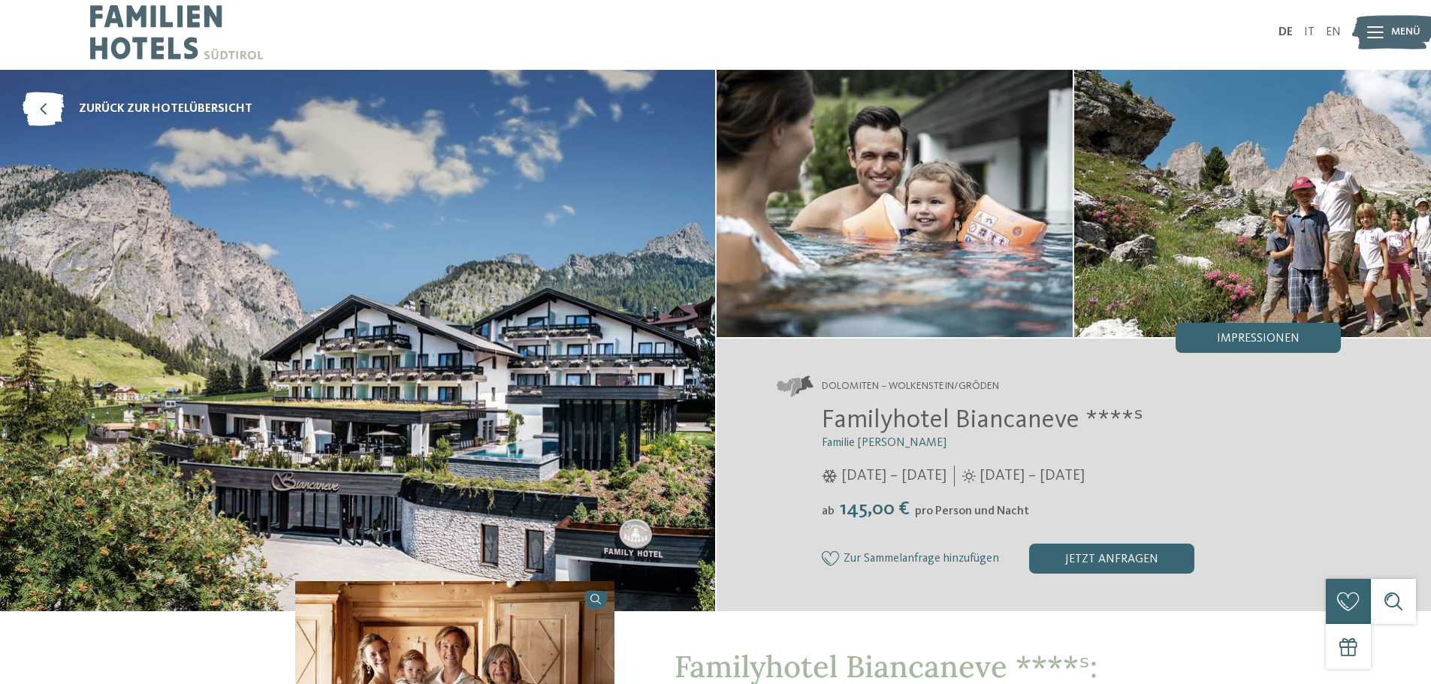
scroll to position [0, 0]
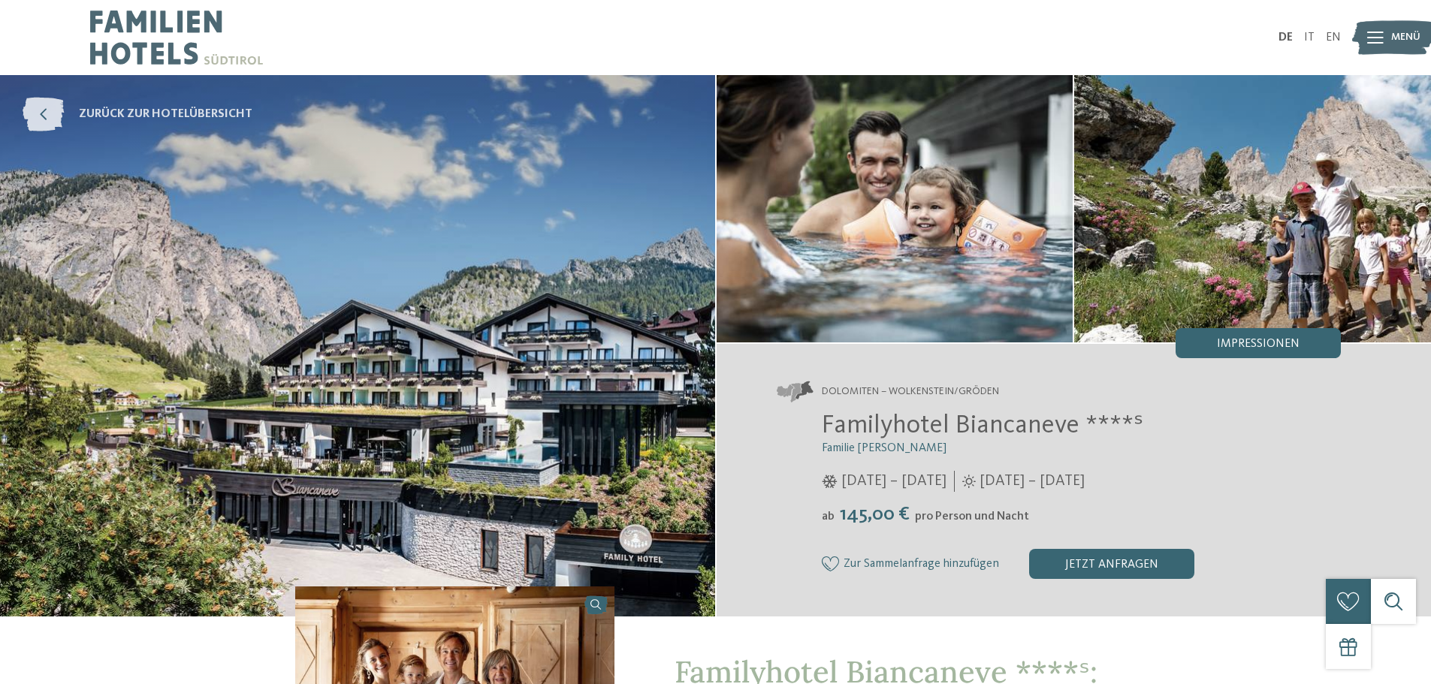
click at [36, 122] on icon at bounding box center [43, 115] width 41 height 34
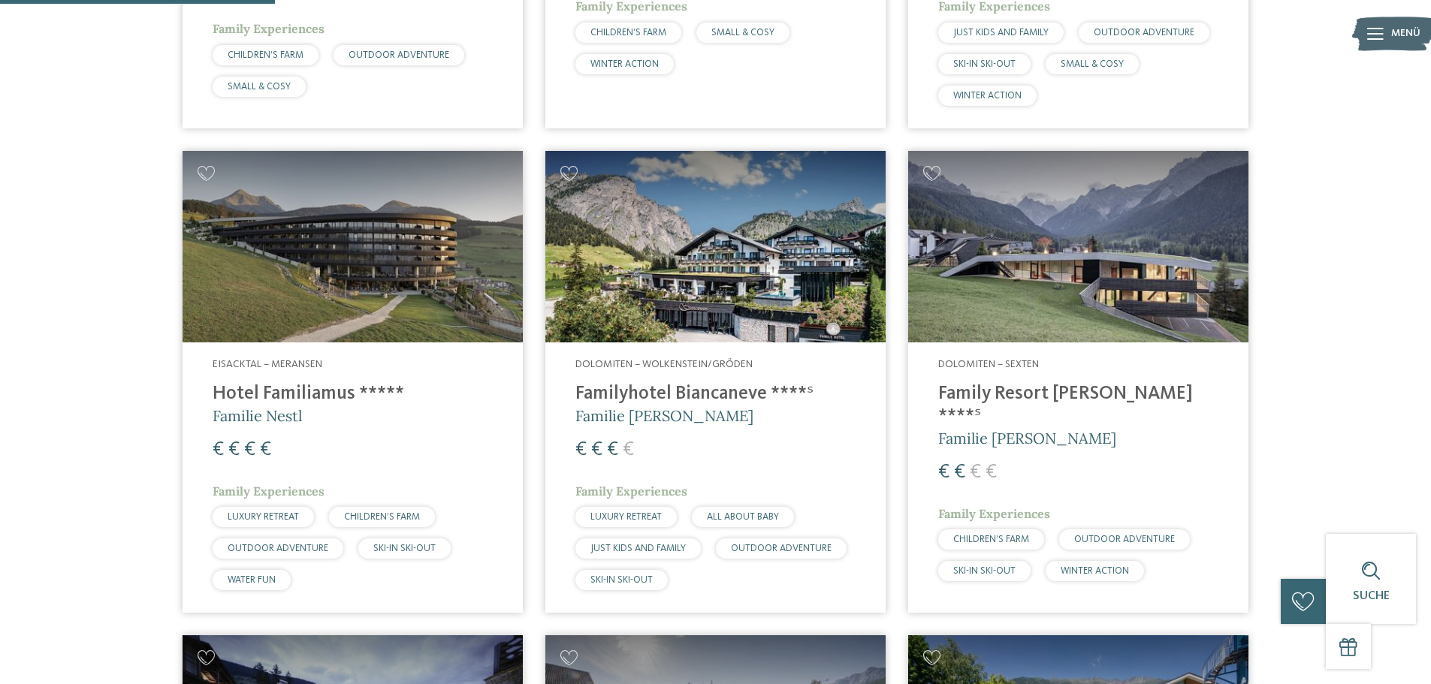
scroll to position [943, 0]
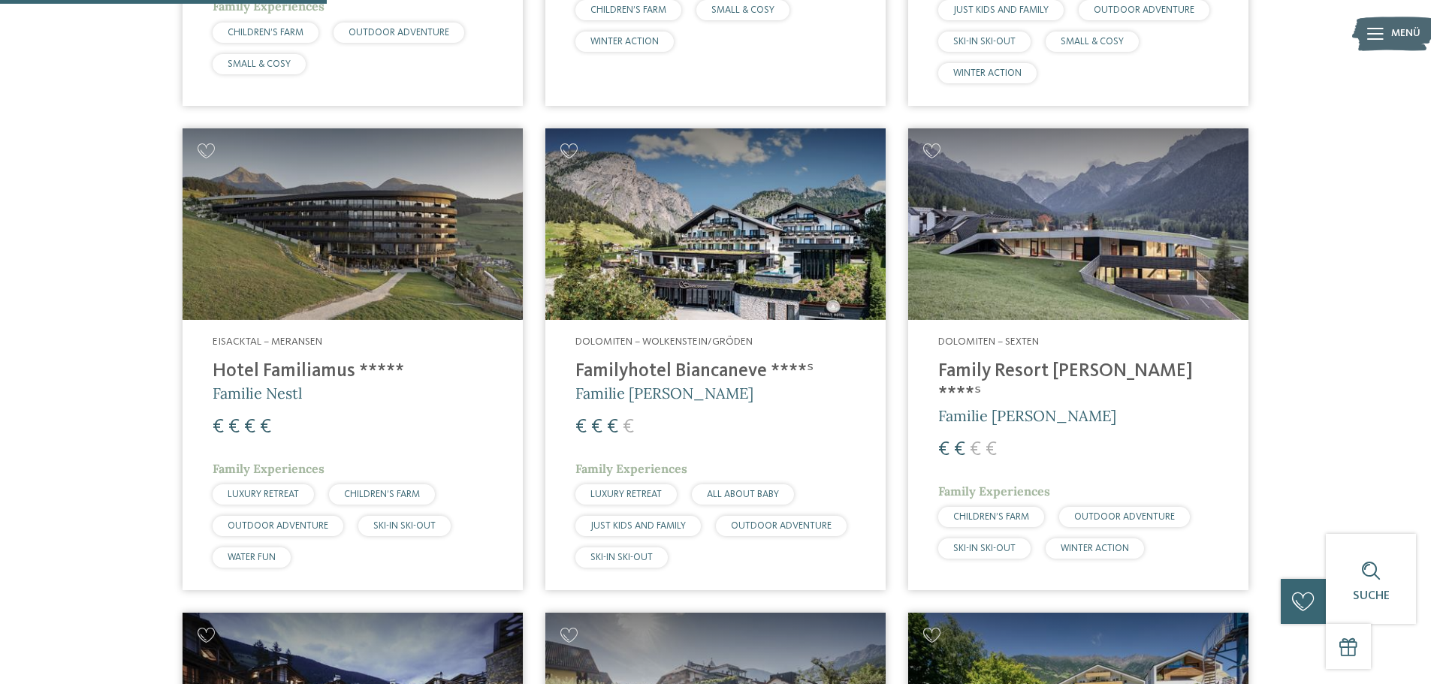
click at [1035, 369] on h4 "Family Resort [PERSON_NAME] ****ˢ" at bounding box center [1078, 383] width 280 height 45
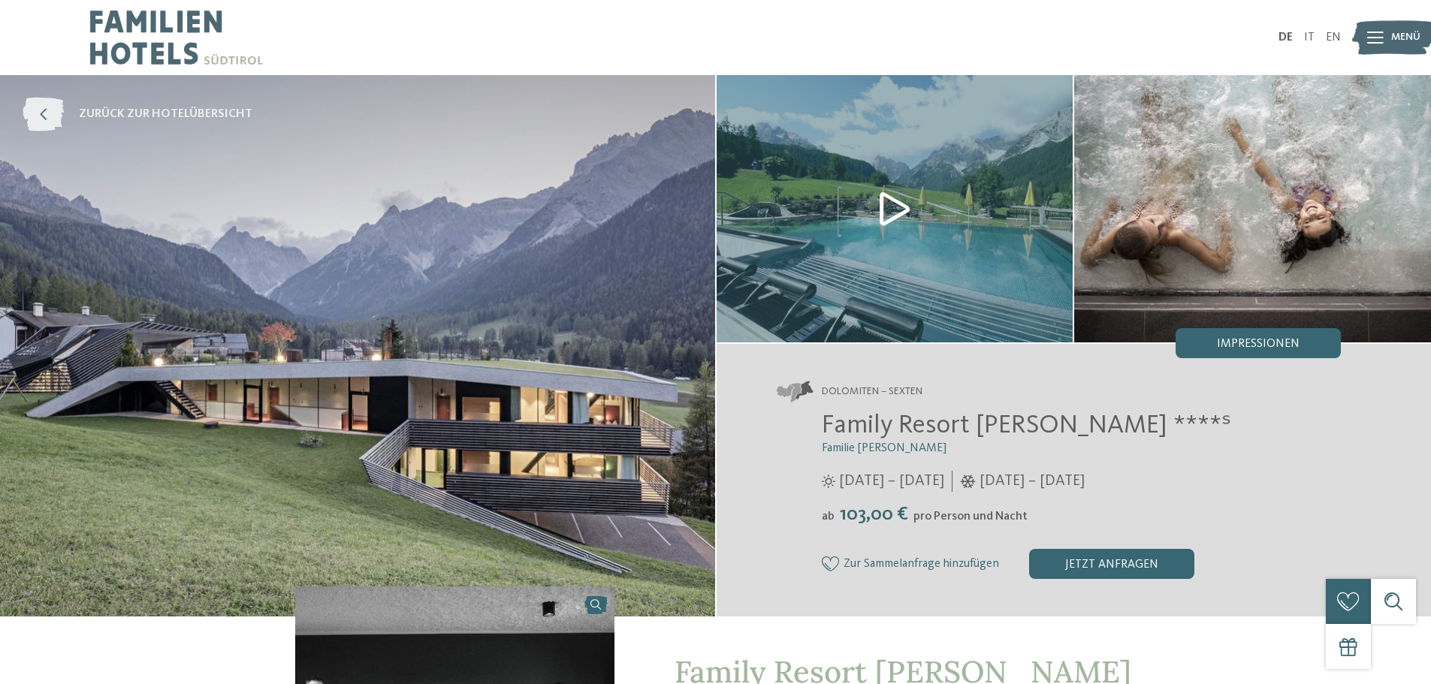
click at [44, 116] on icon at bounding box center [43, 115] width 41 height 34
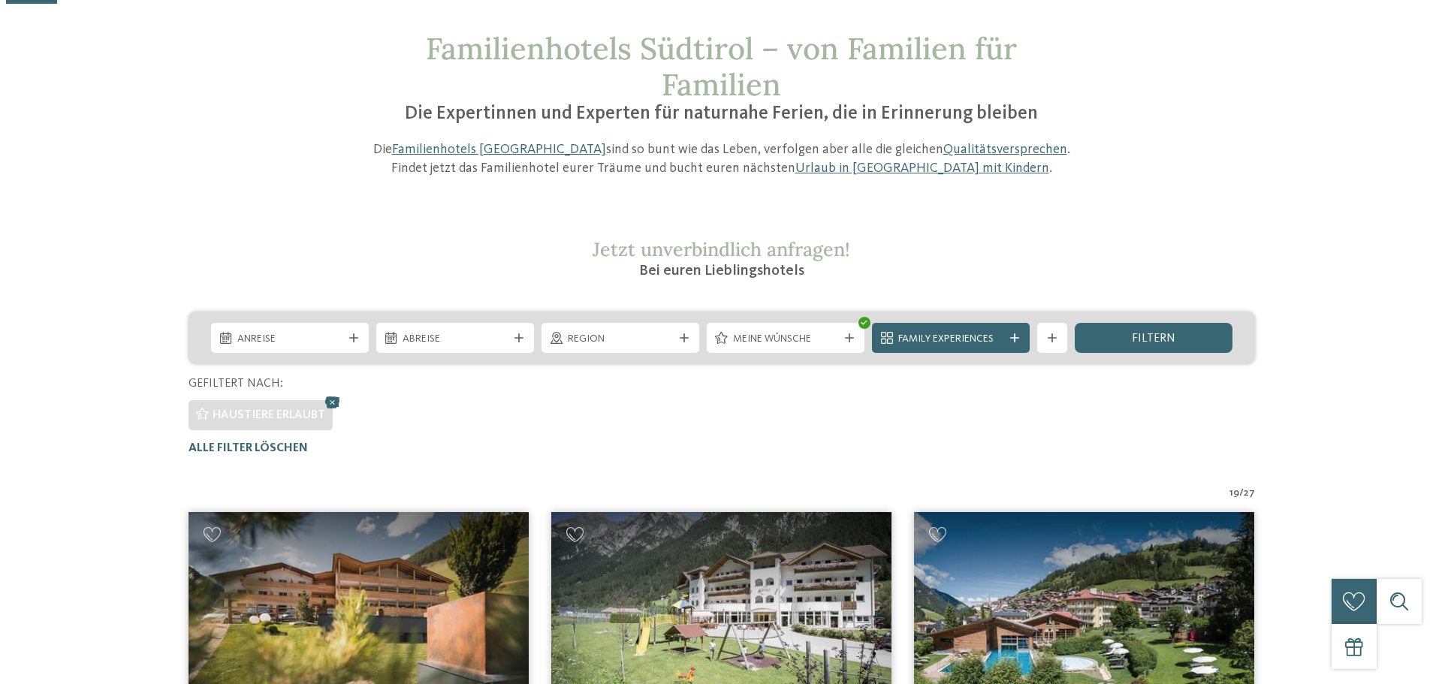
scroll to position [150, 0]
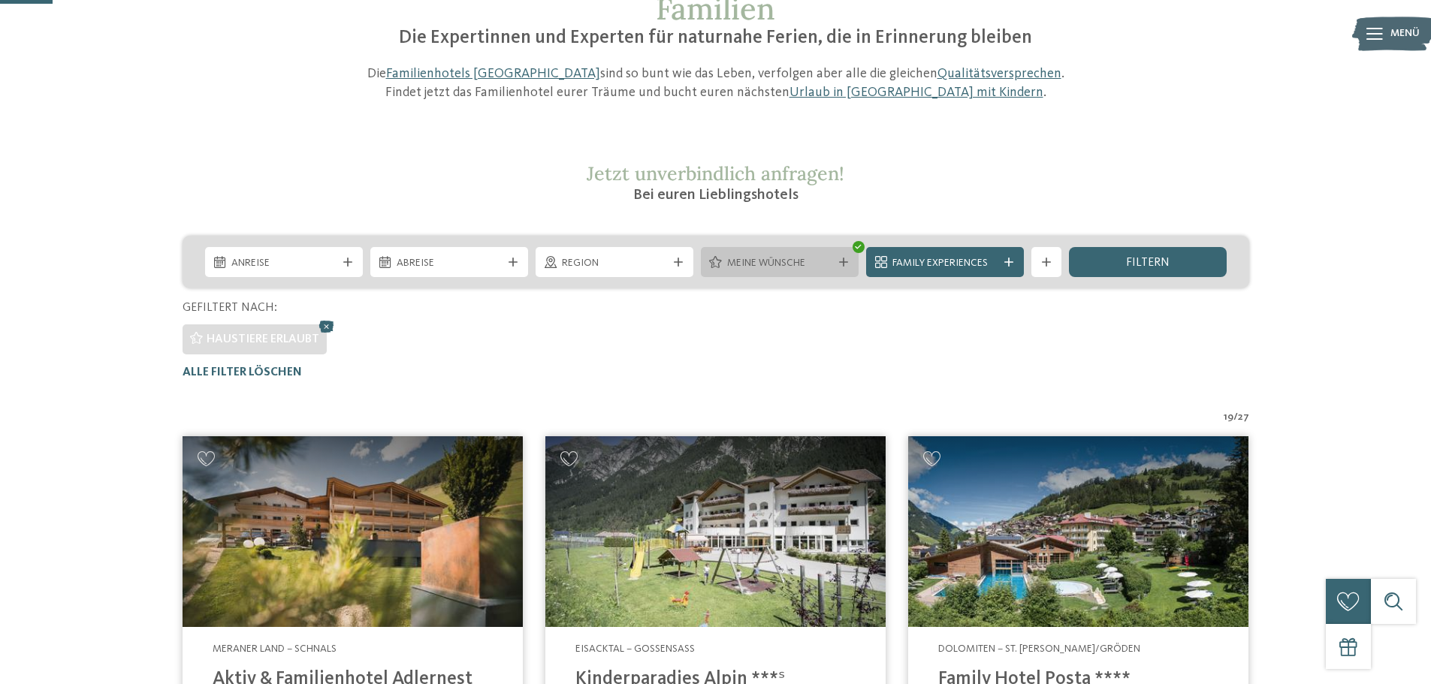
click at [831, 258] on span "Meine Wünsche" at bounding box center [779, 263] width 105 height 15
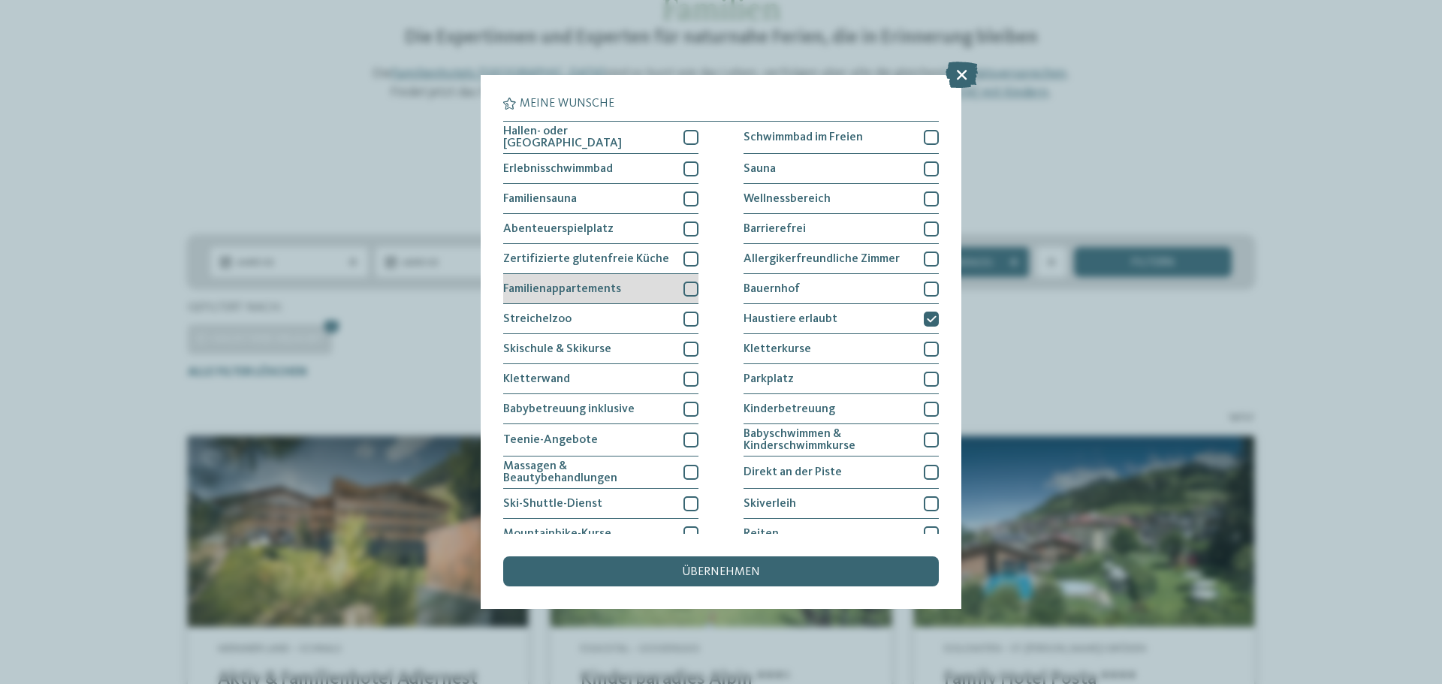
click at [692, 286] on div at bounding box center [691, 289] width 15 height 15
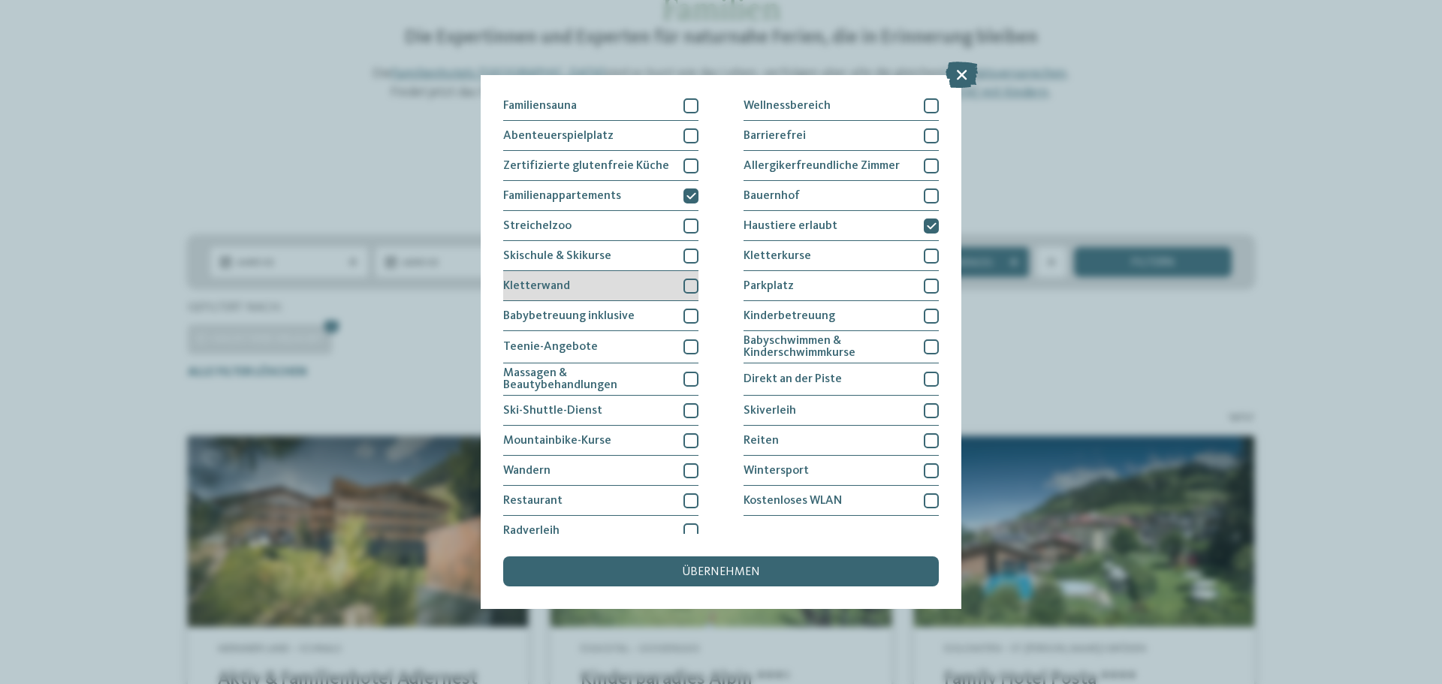
scroll to position [103, 0]
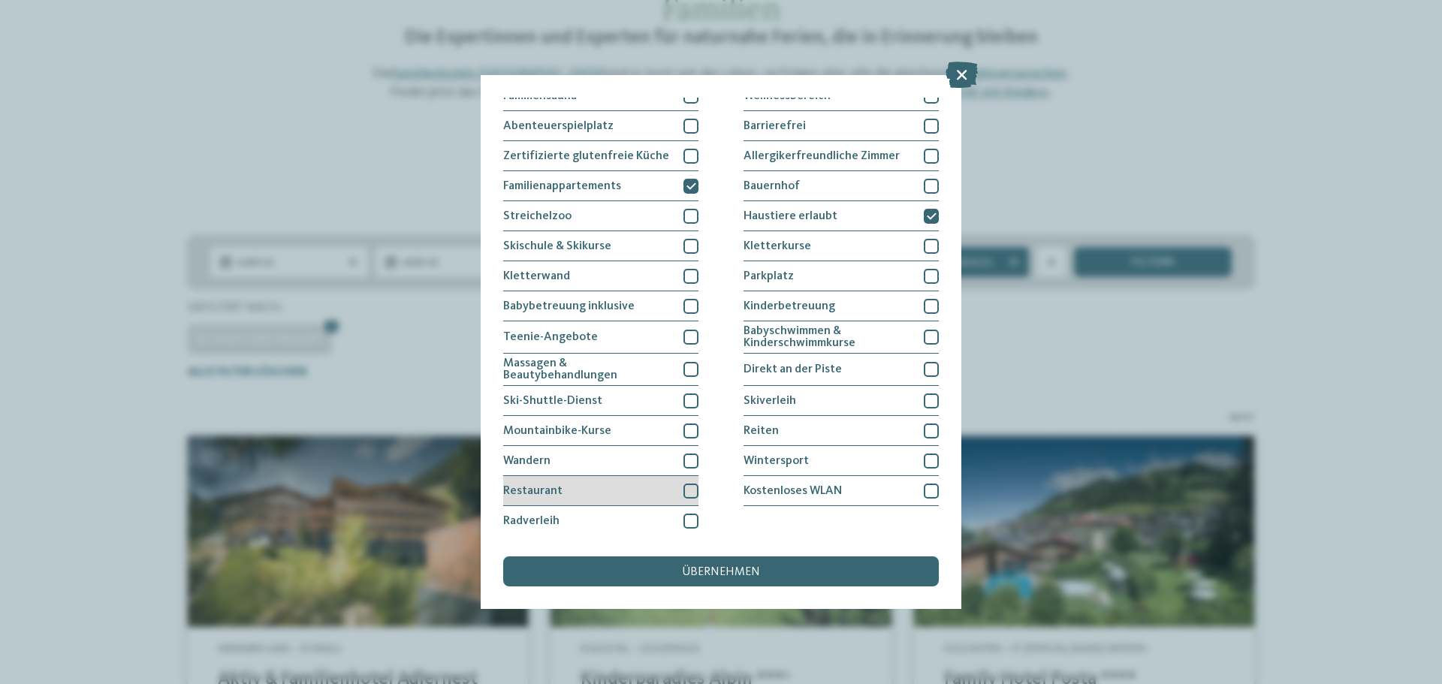
click at [685, 493] on div at bounding box center [691, 491] width 15 height 15
click at [730, 570] on span "übernehmen" at bounding box center [721, 572] width 78 height 12
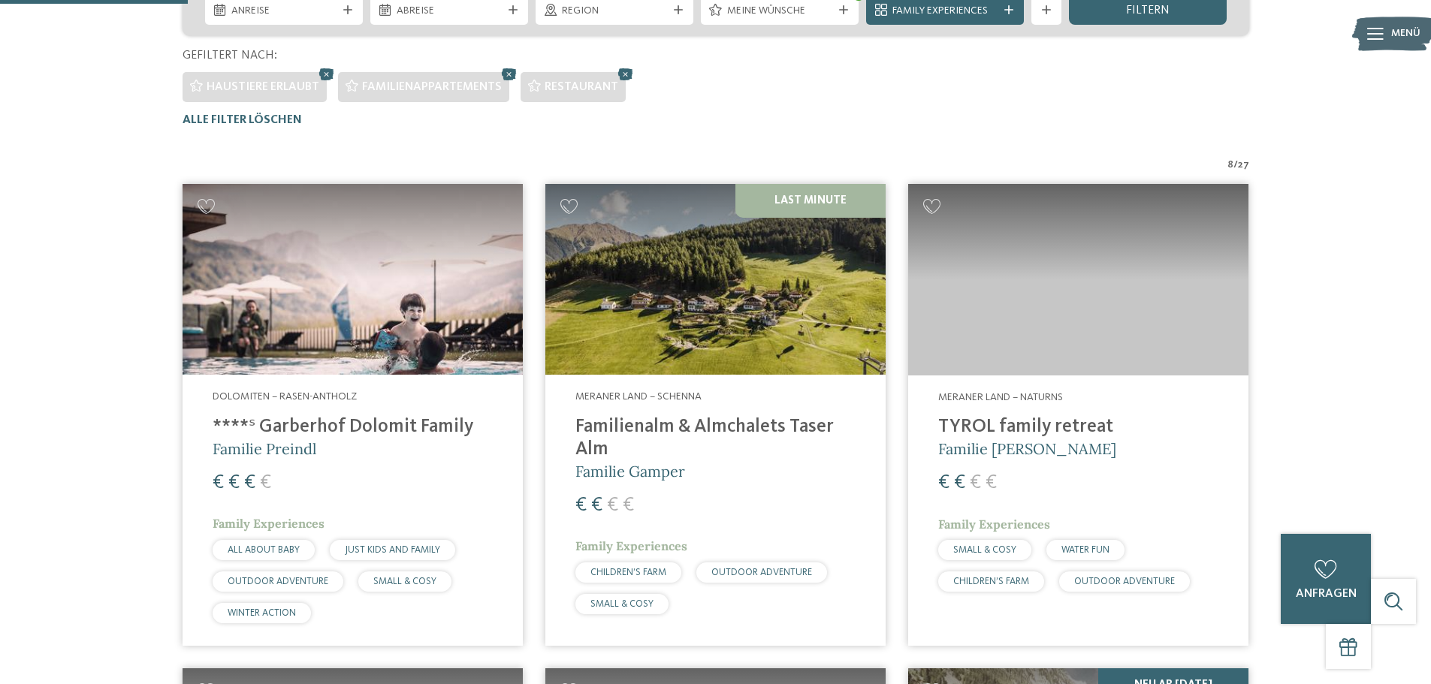
scroll to position [492, 0]
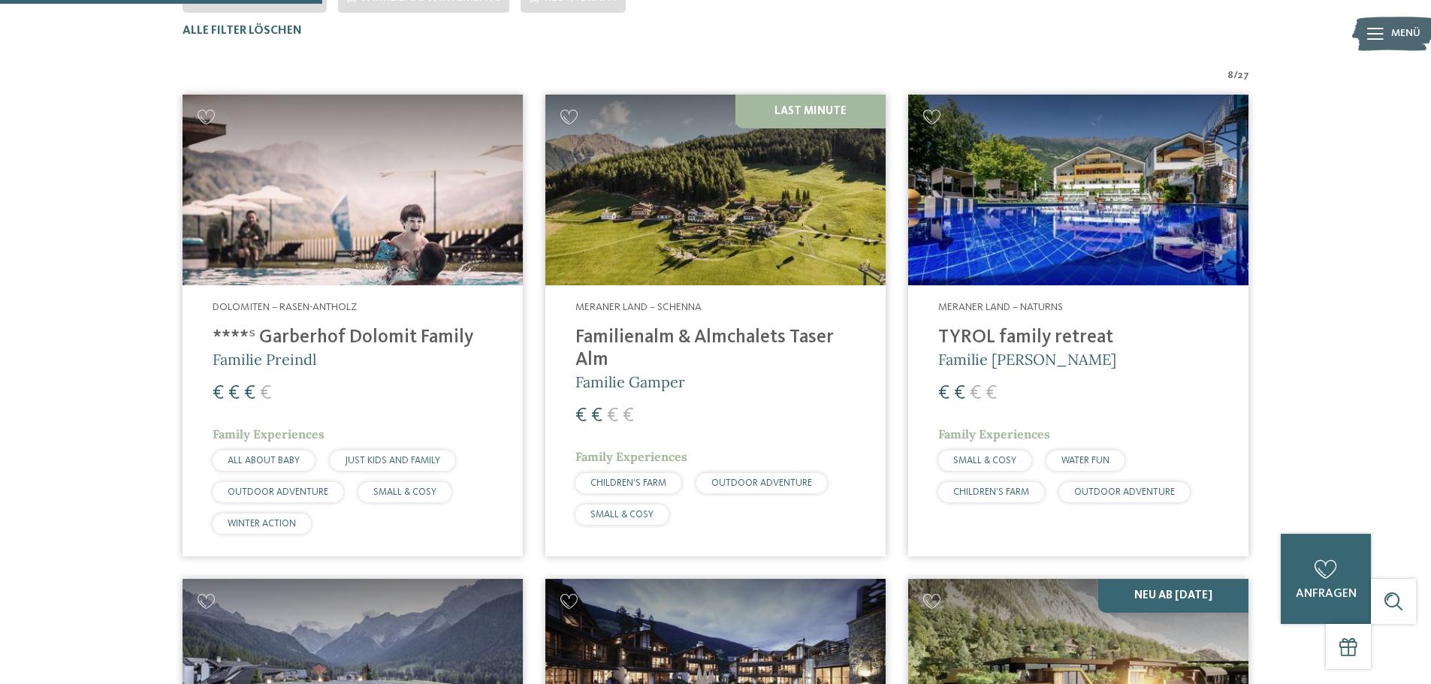
click at [425, 334] on h4 "****ˢ Garberhof Dolomit Family" at bounding box center [353, 338] width 280 height 23
click at [766, 331] on h4 "Familienalm & Almchalets Taser Alm" at bounding box center [715, 349] width 280 height 45
click at [1125, 255] on img at bounding box center [1078, 191] width 340 height 192
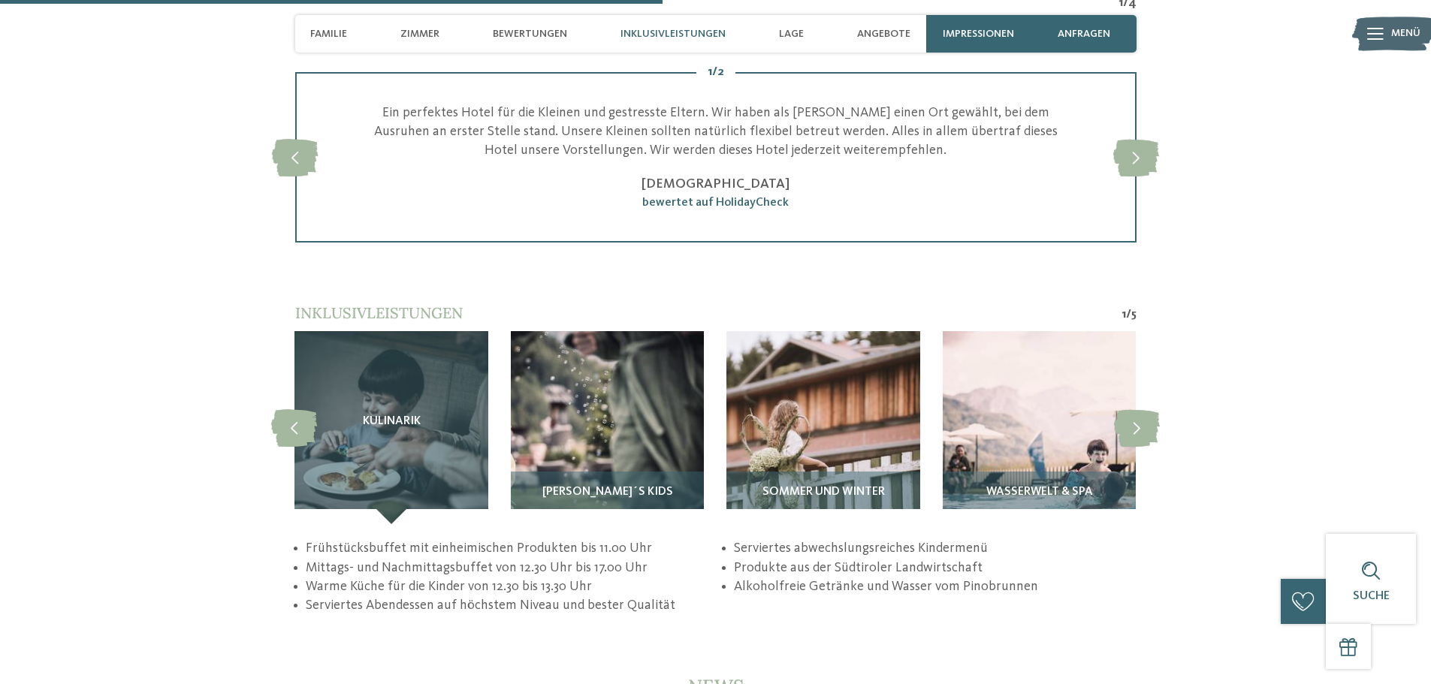
scroll to position [2855, 0]
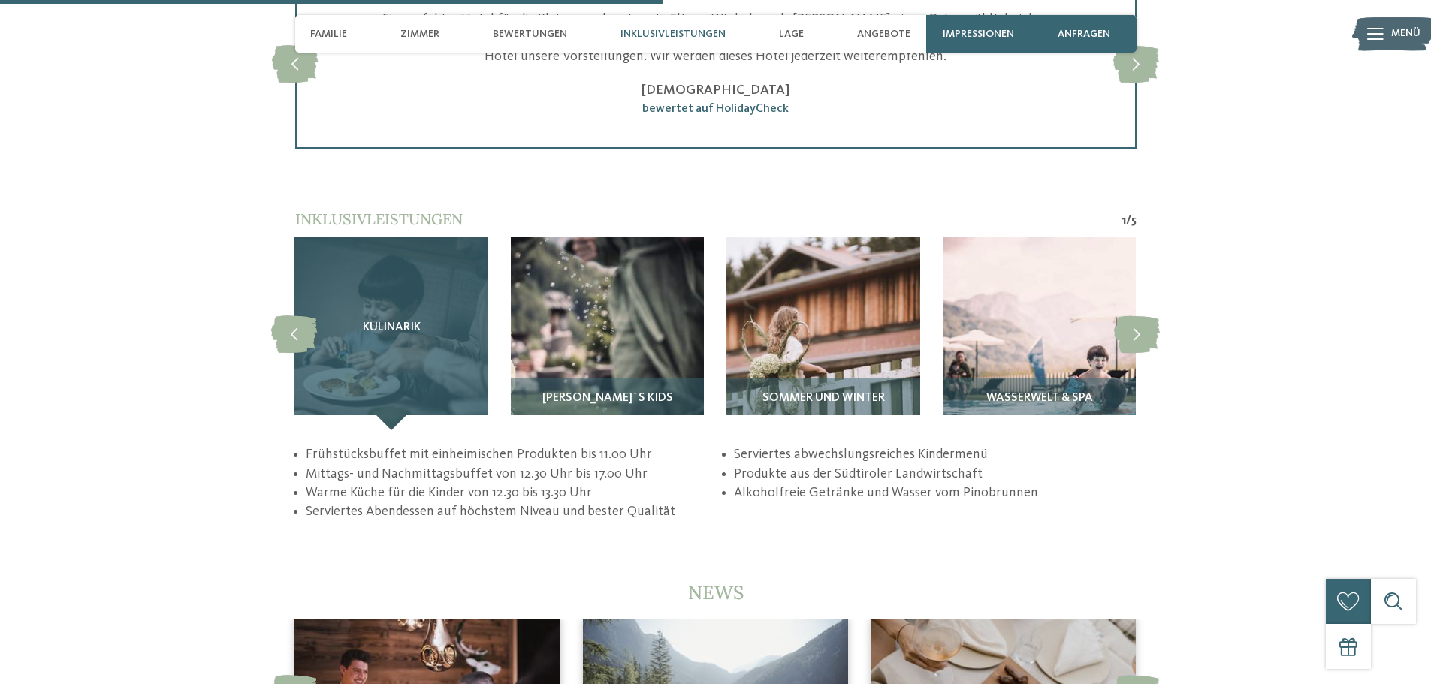
click at [378, 330] on div "Kulinarik" at bounding box center [391, 333] width 193 height 193
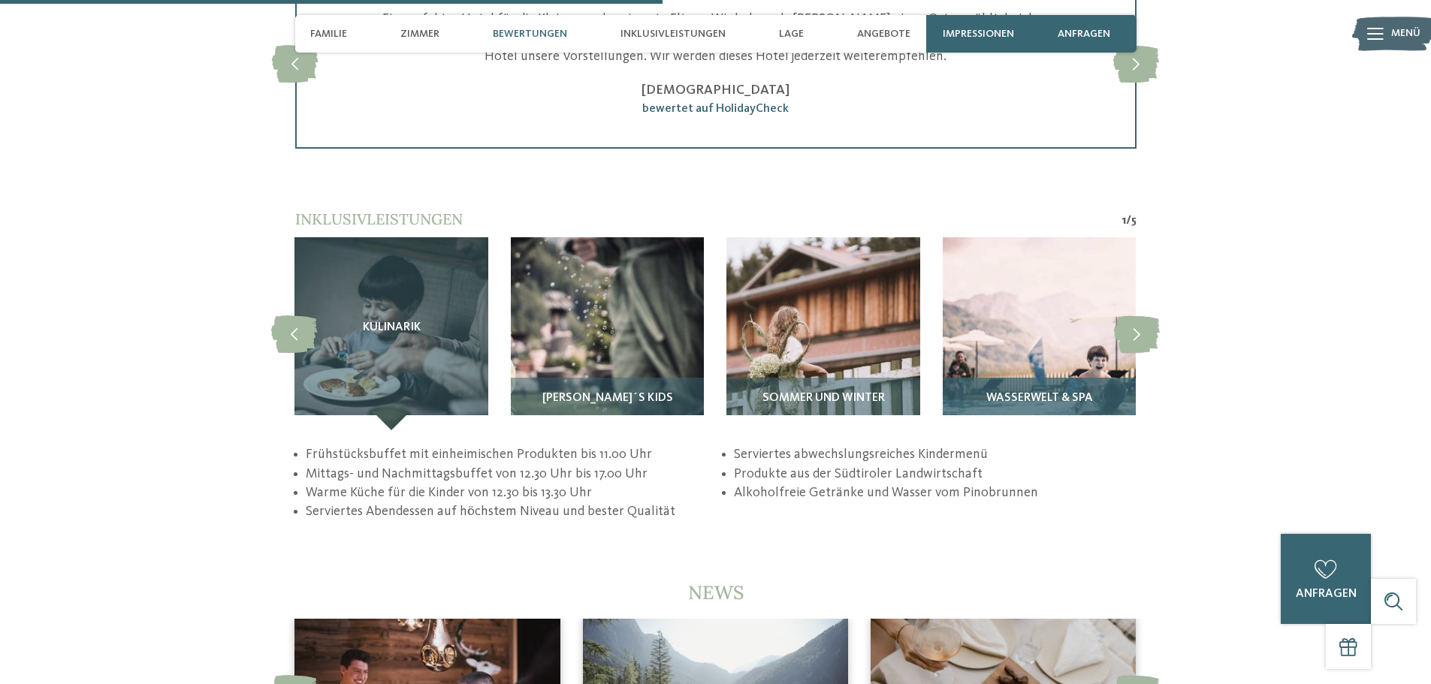
click at [1067, 378] on div "Wasserwelt & Spa" at bounding box center [1039, 404] width 193 height 53
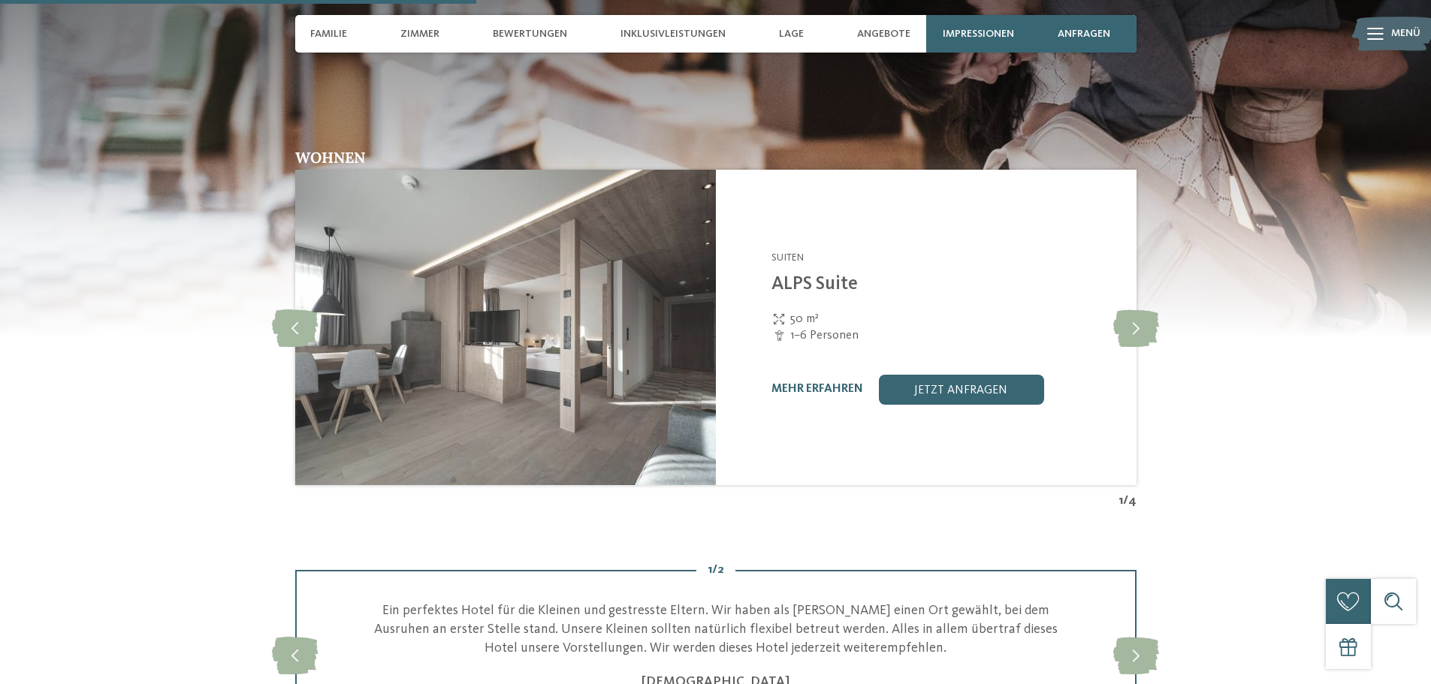
scroll to position [2029, 0]
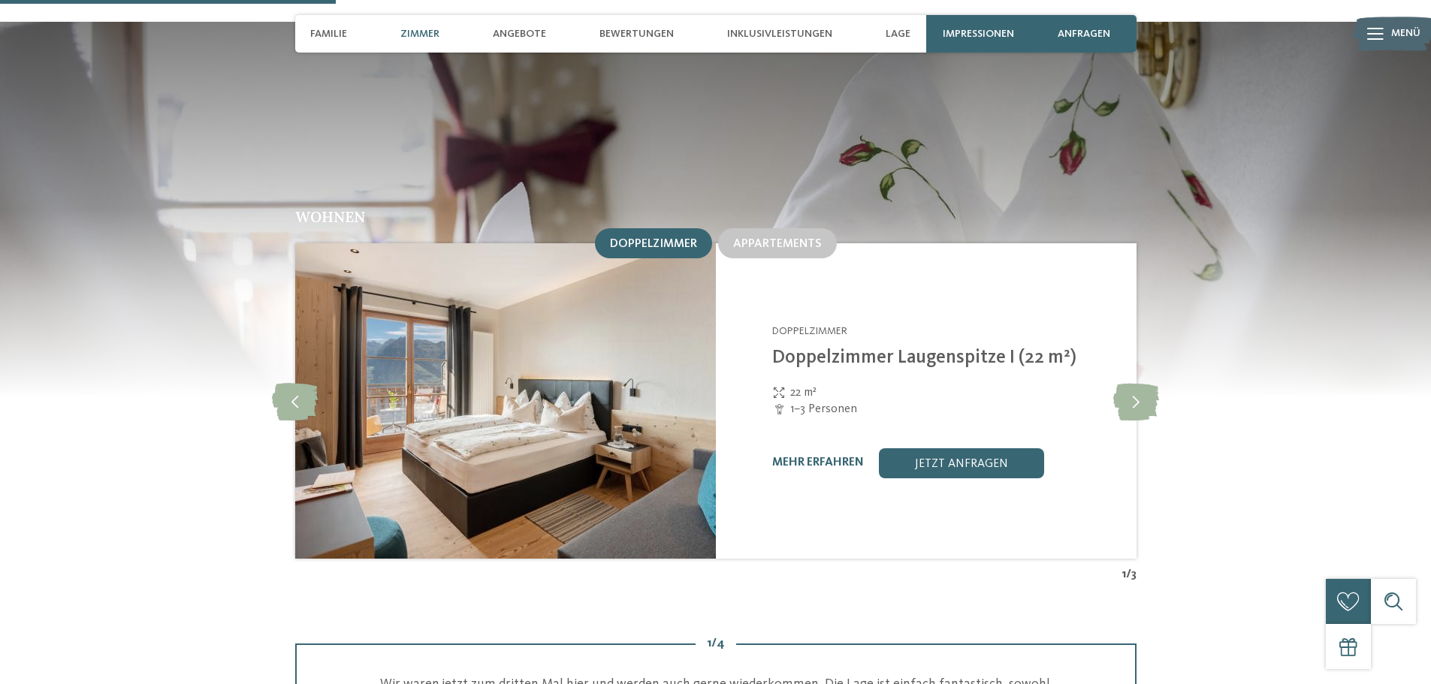
scroll to position [1503, 0]
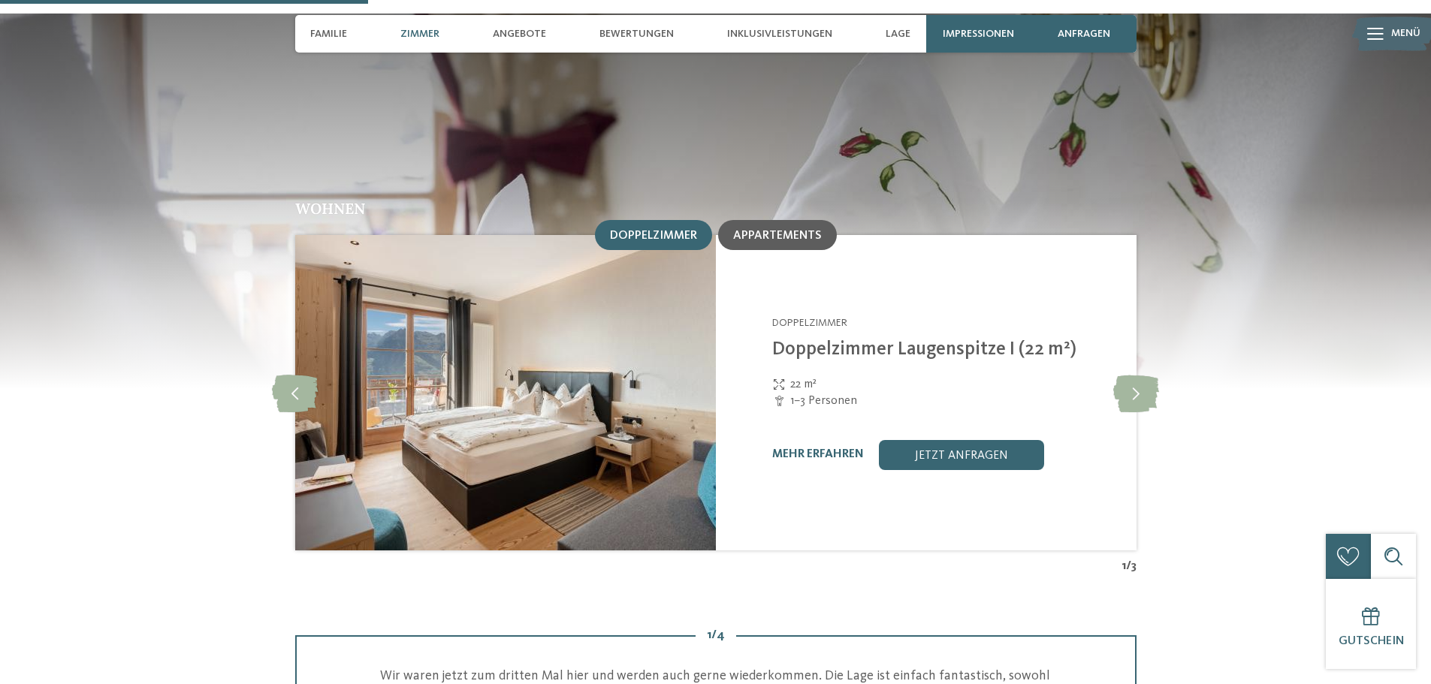
click at [780, 230] on span "Appartements" at bounding box center [777, 236] width 89 height 12
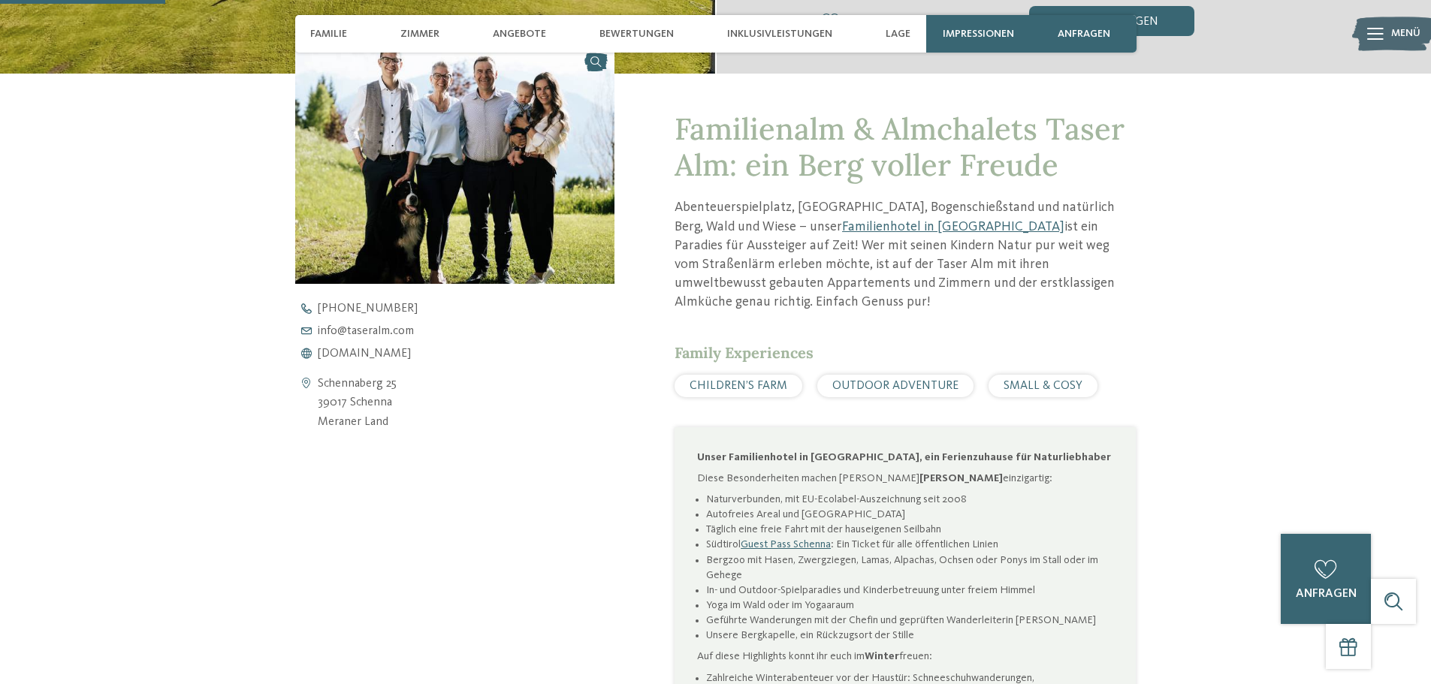
scroll to position [376, 0]
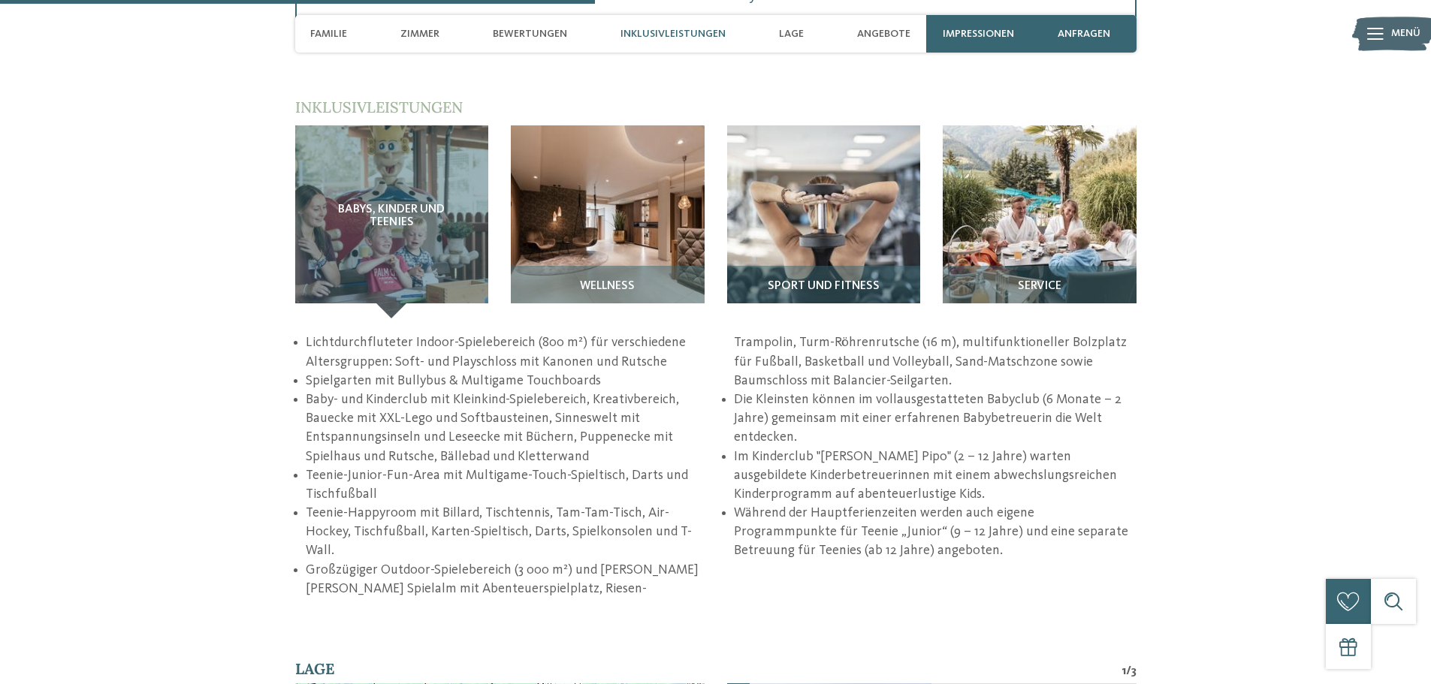
scroll to position [2104, 0]
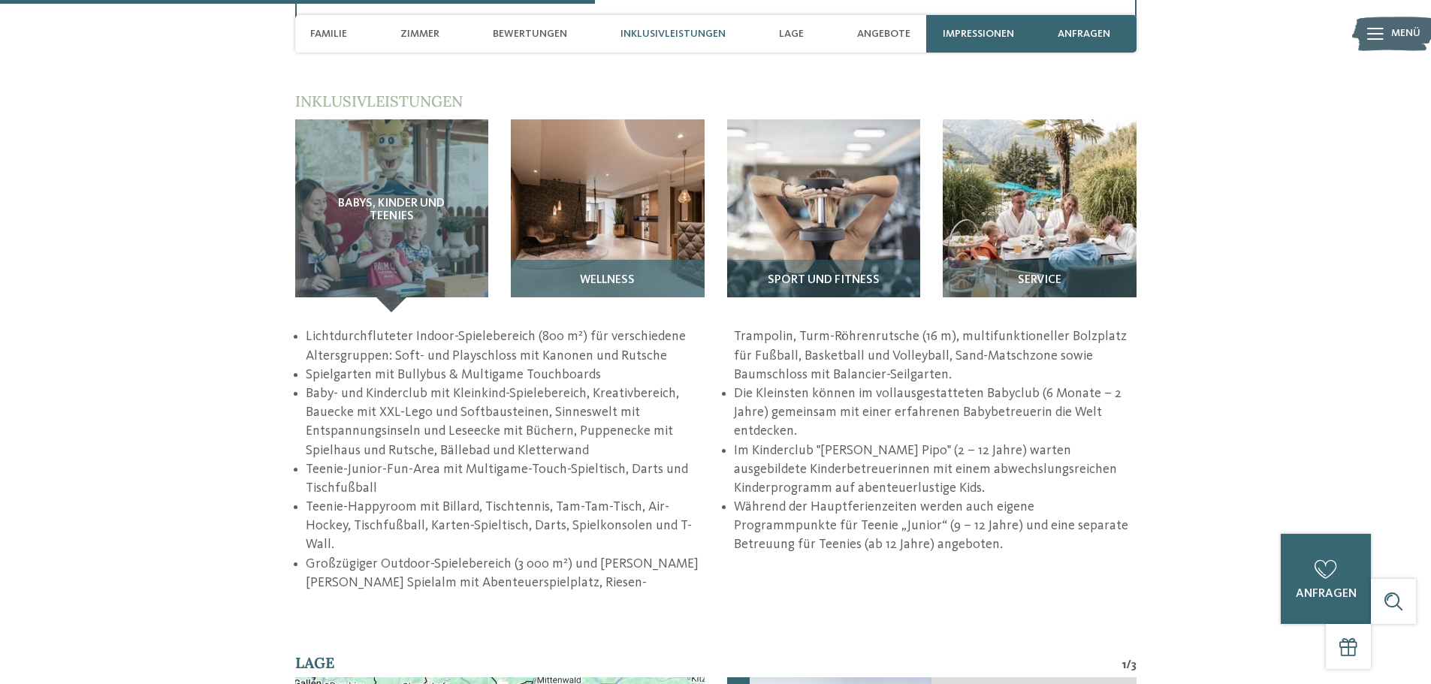
click at [645, 254] on img at bounding box center [608, 216] width 194 height 194
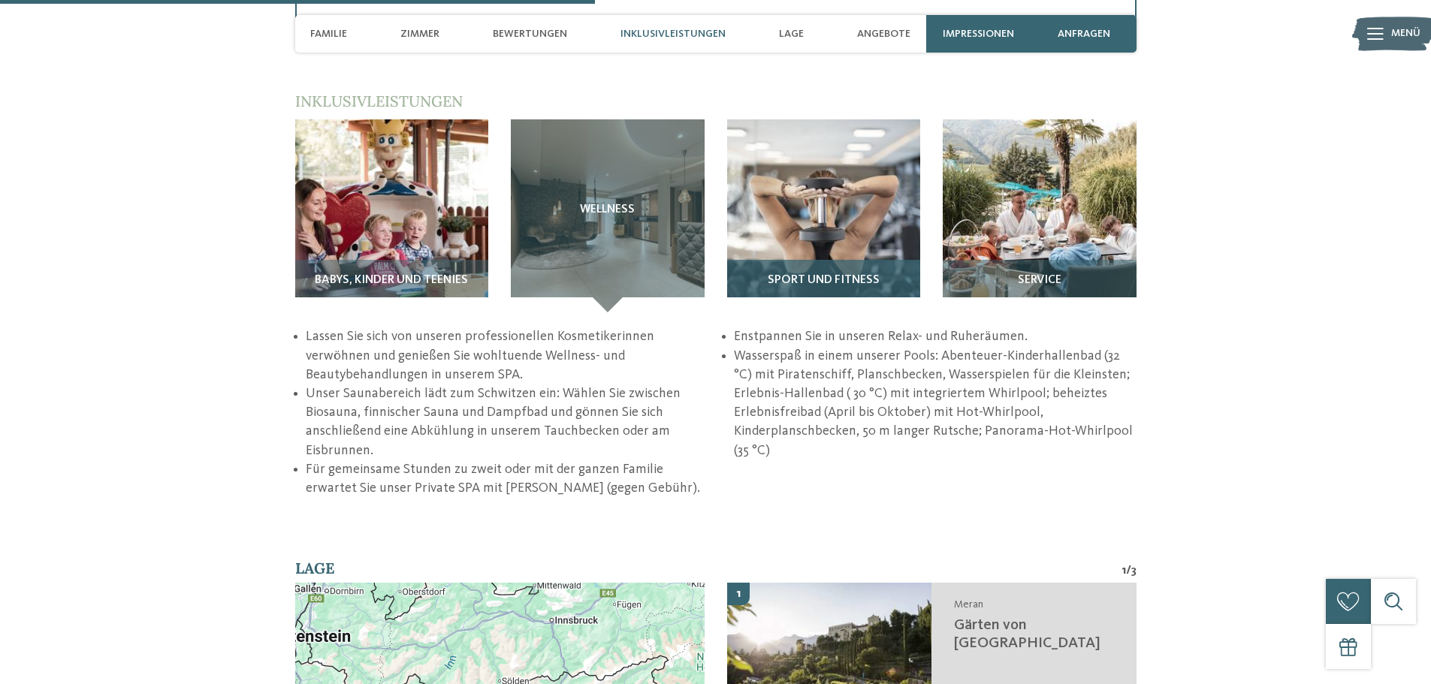
click at [872, 272] on div "Sport und Fitness" at bounding box center [824, 286] width 194 height 53
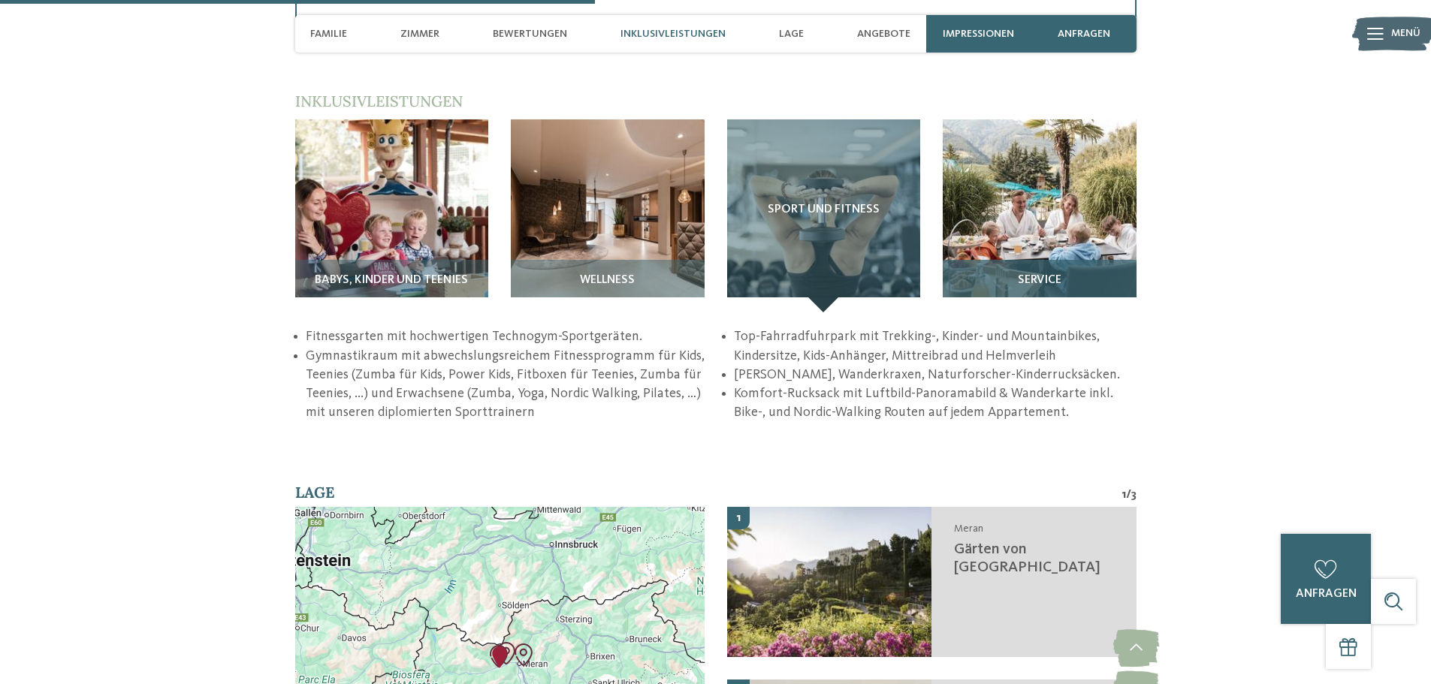
click at [1101, 265] on div "Service" at bounding box center [1040, 286] width 194 height 53
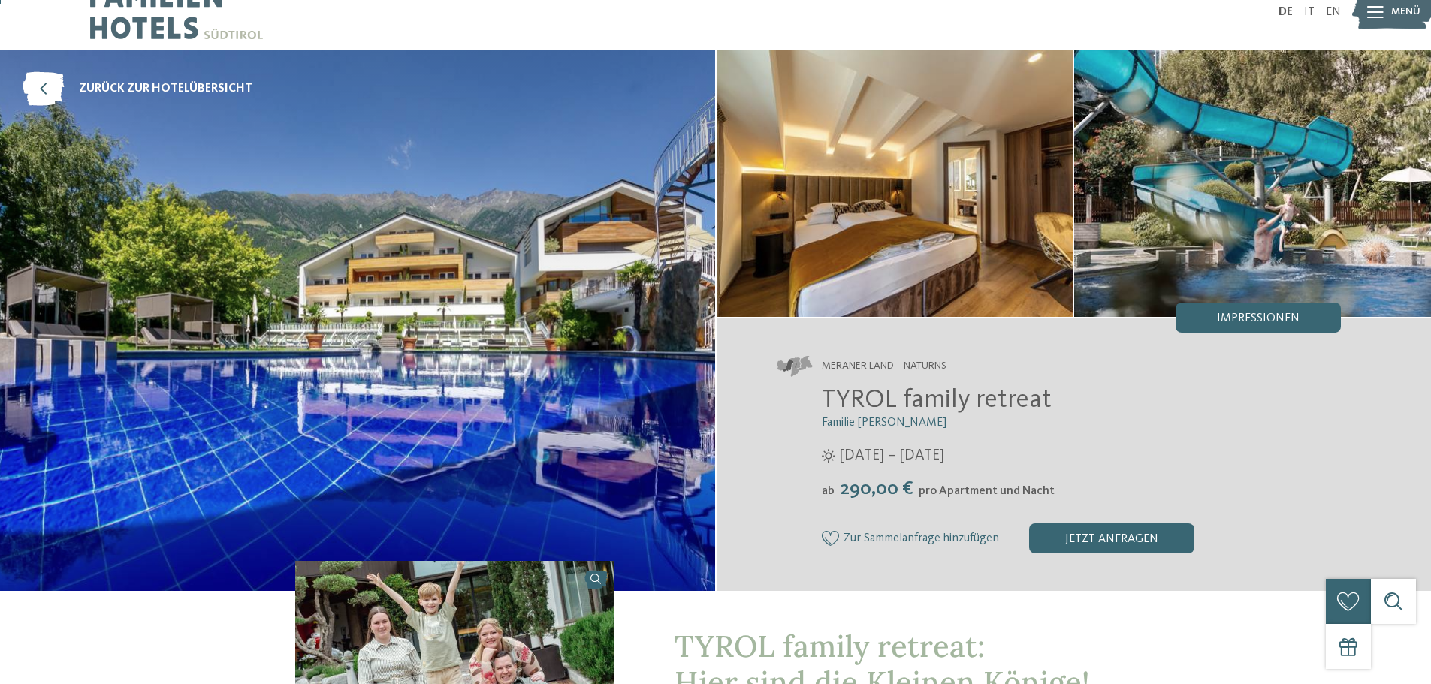
scroll to position [0, 0]
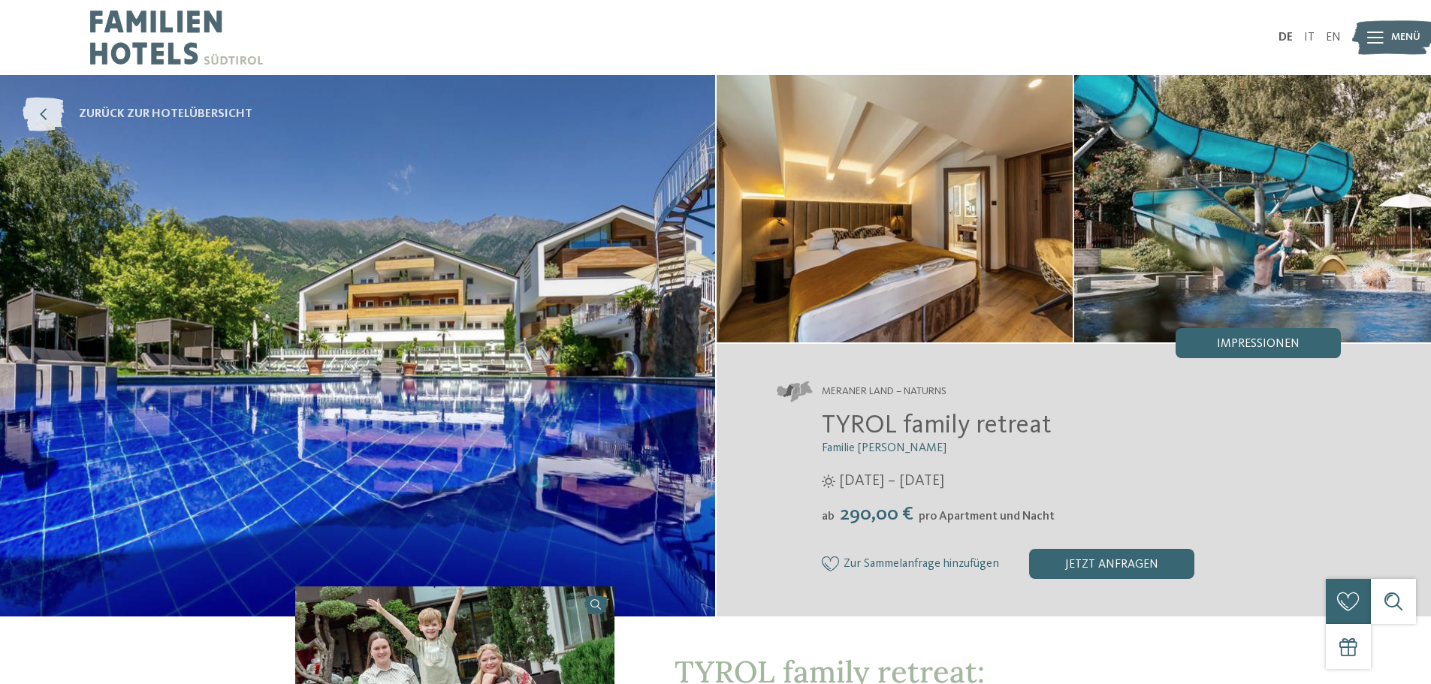
click at [53, 103] on icon at bounding box center [43, 115] width 41 height 34
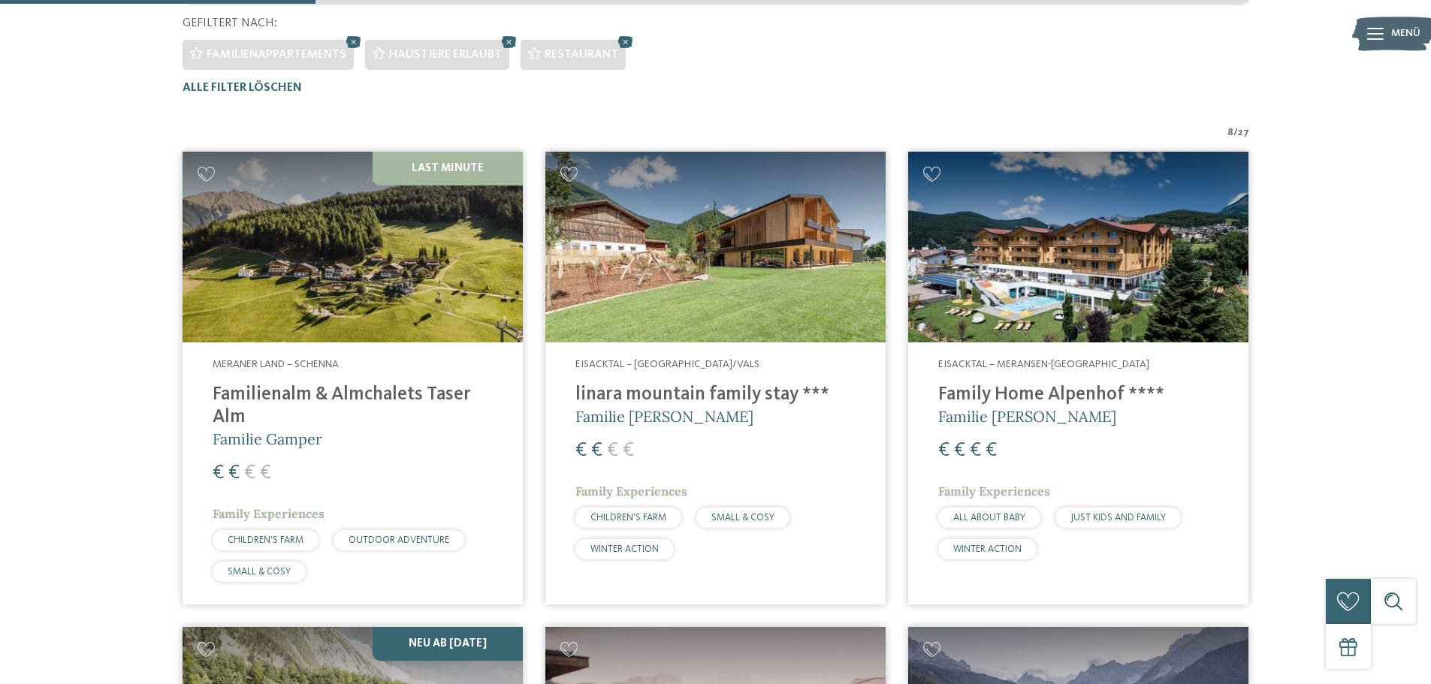
scroll to position [492, 0]
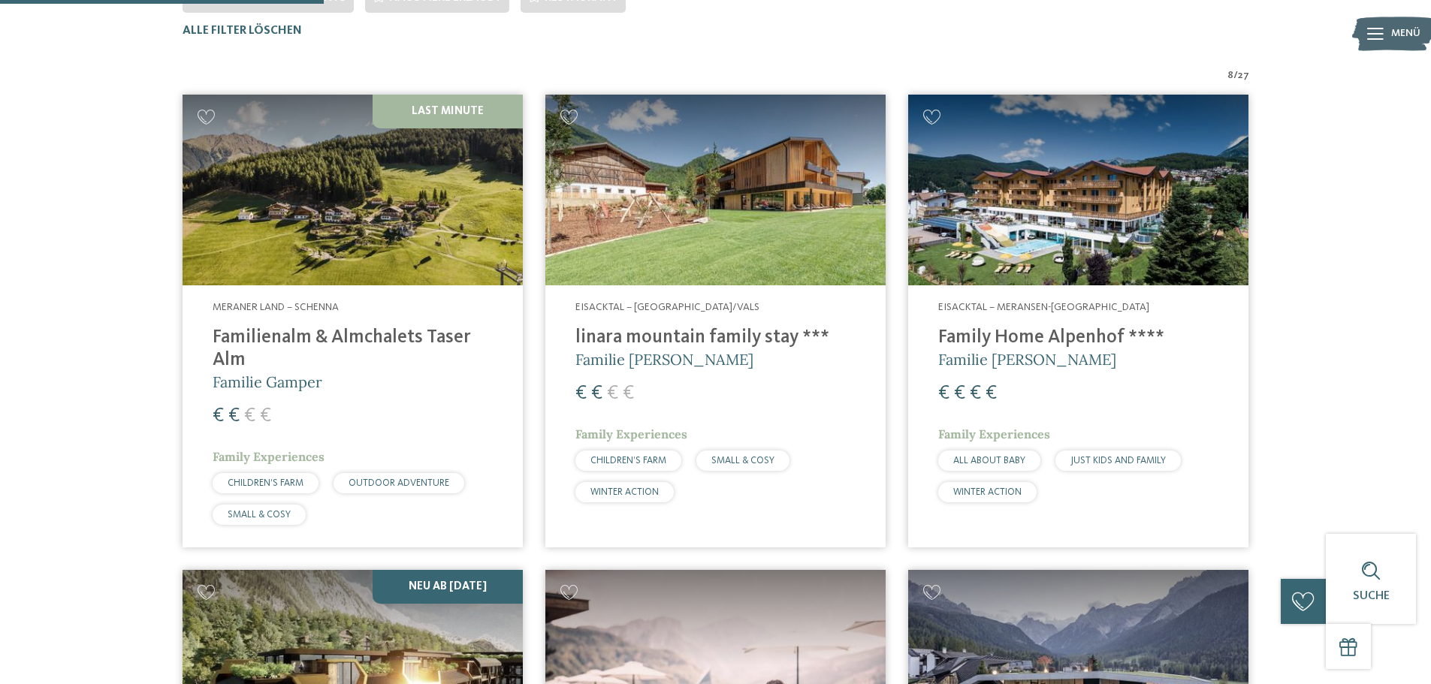
click at [1091, 330] on h4 "Family Home Alpenhof ****" at bounding box center [1078, 338] width 280 height 23
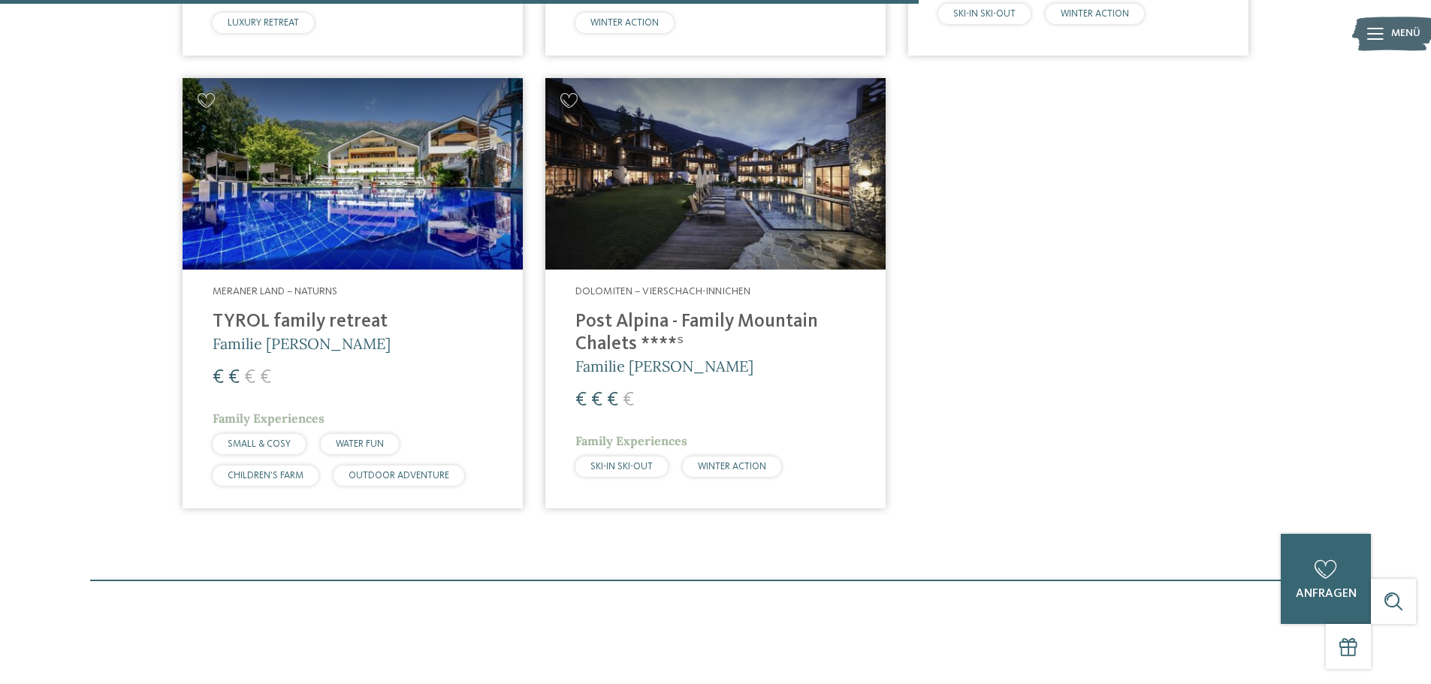
scroll to position [1469, 0]
click at [666, 320] on h4 "Post Alpina - Family Mountain Chalets ****ˢ" at bounding box center [715, 333] width 280 height 45
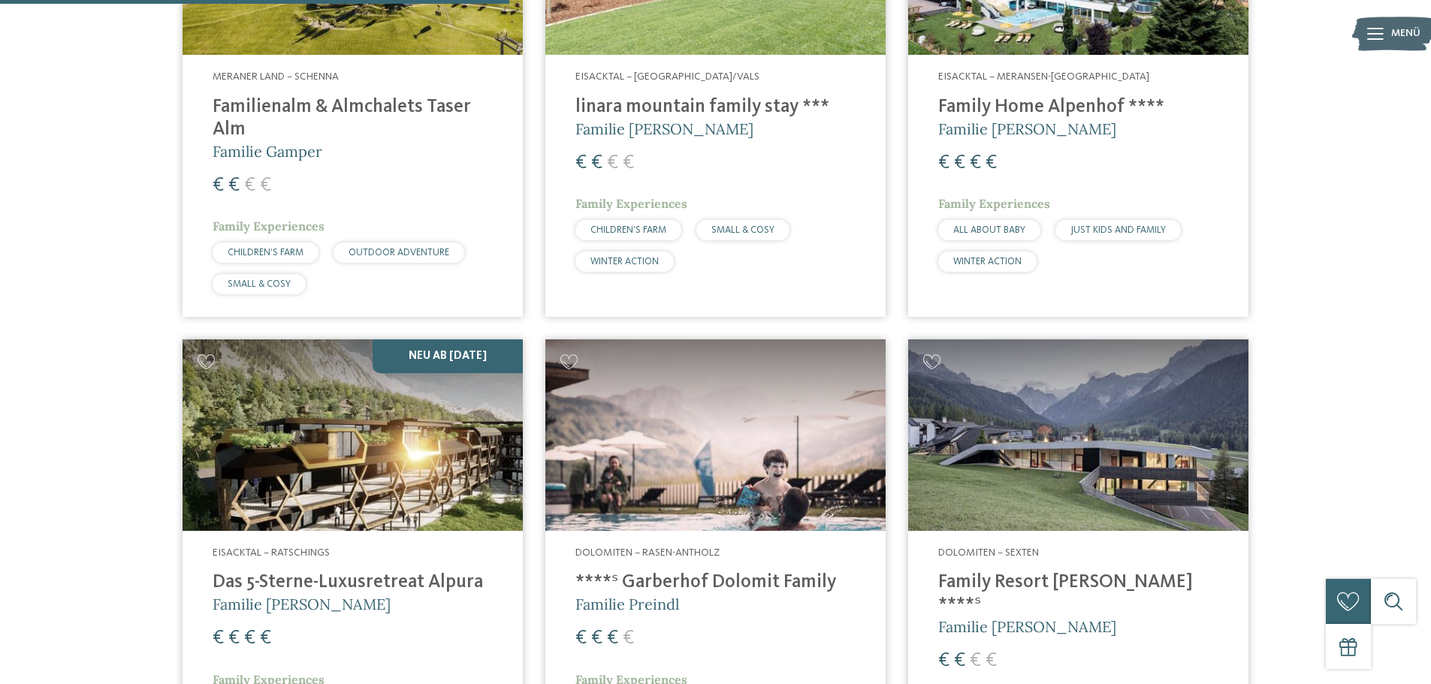
scroll to position [717, 0]
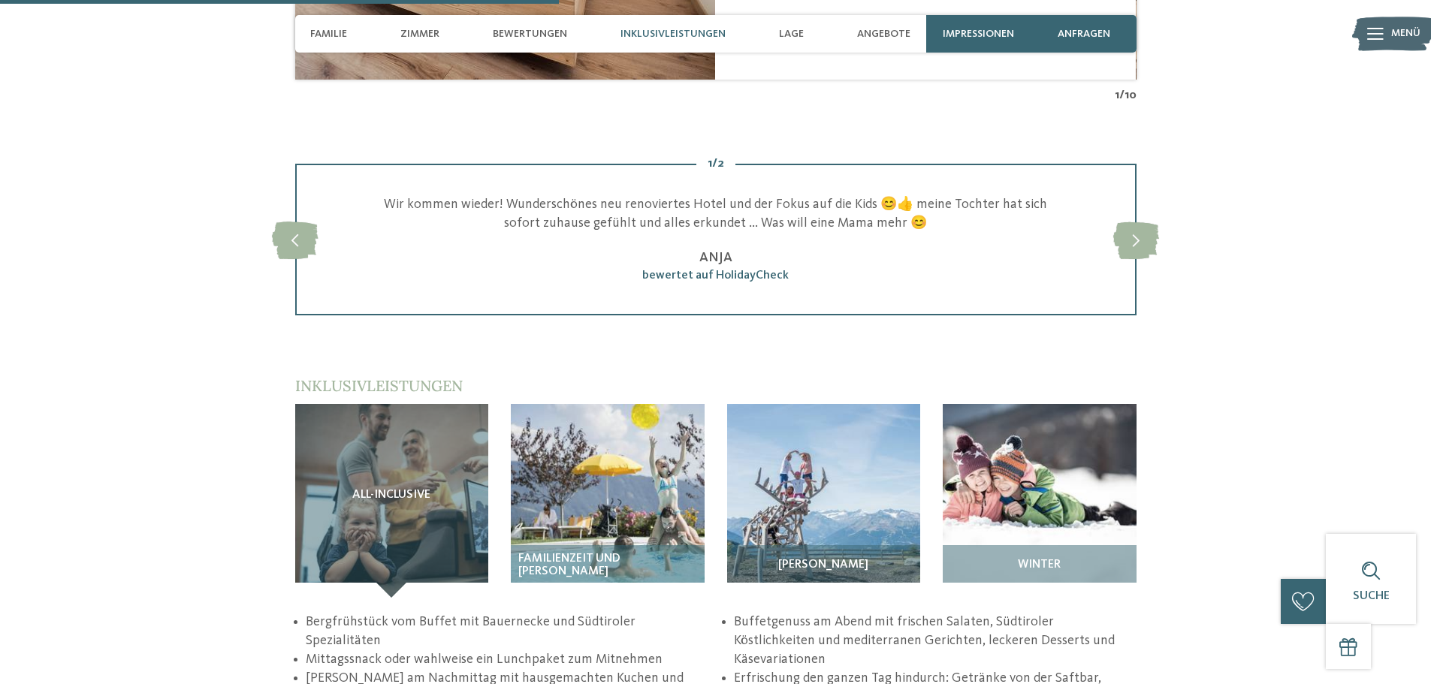
scroll to position [2104, 0]
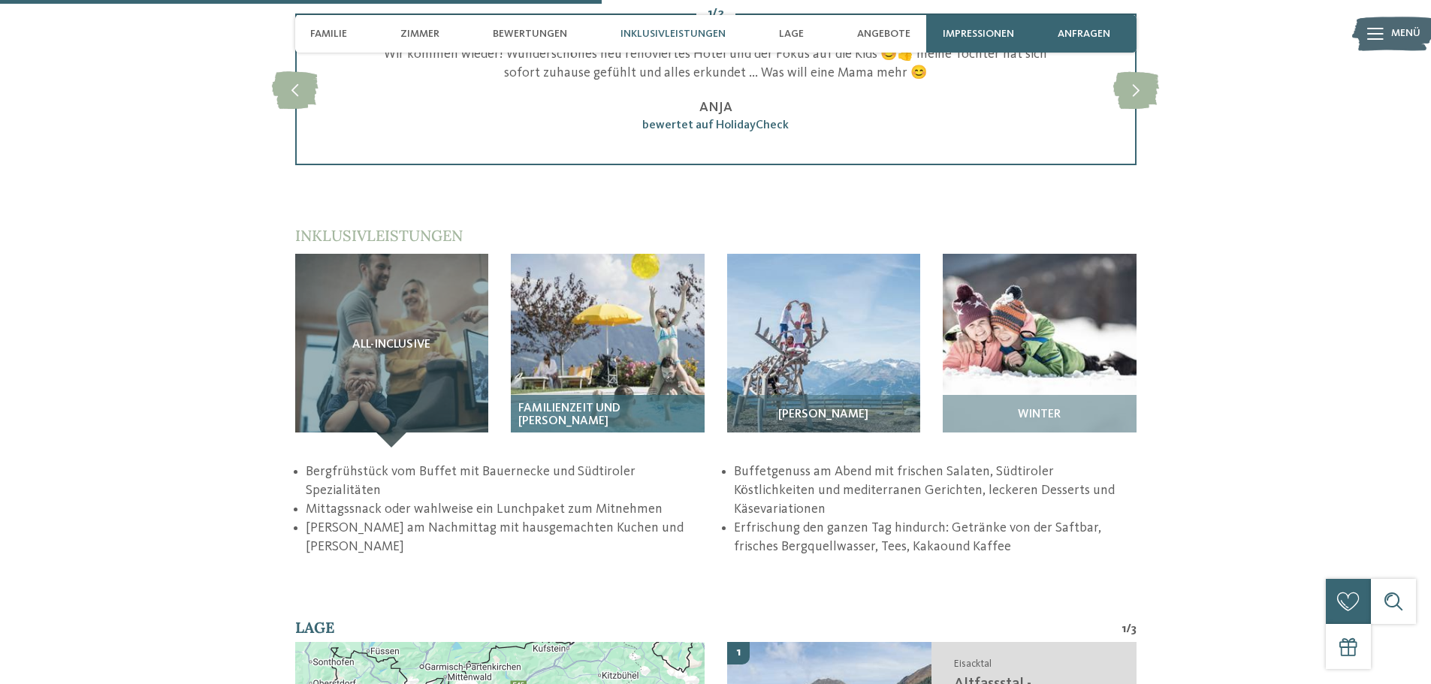
click at [678, 395] on div "Familienzeit und Badewelt" at bounding box center [608, 421] width 194 height 53
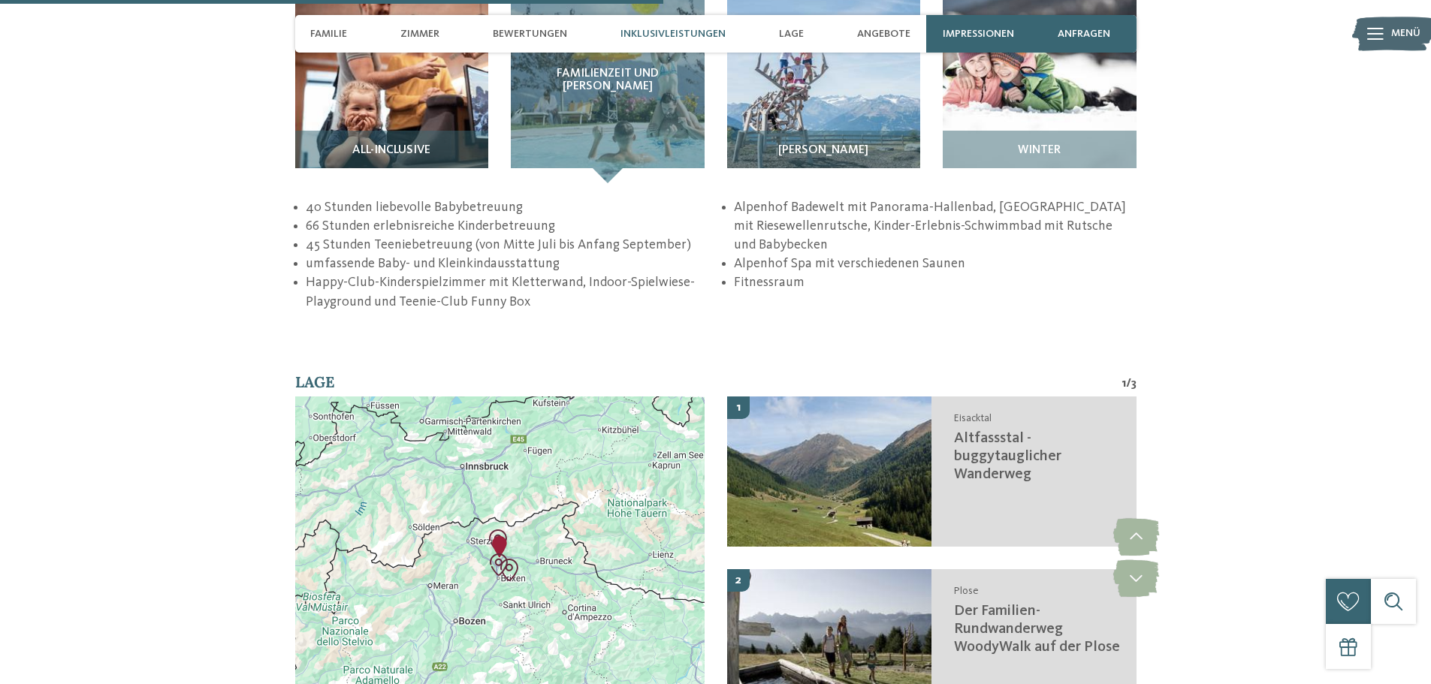
scroll to position [2329, 0]
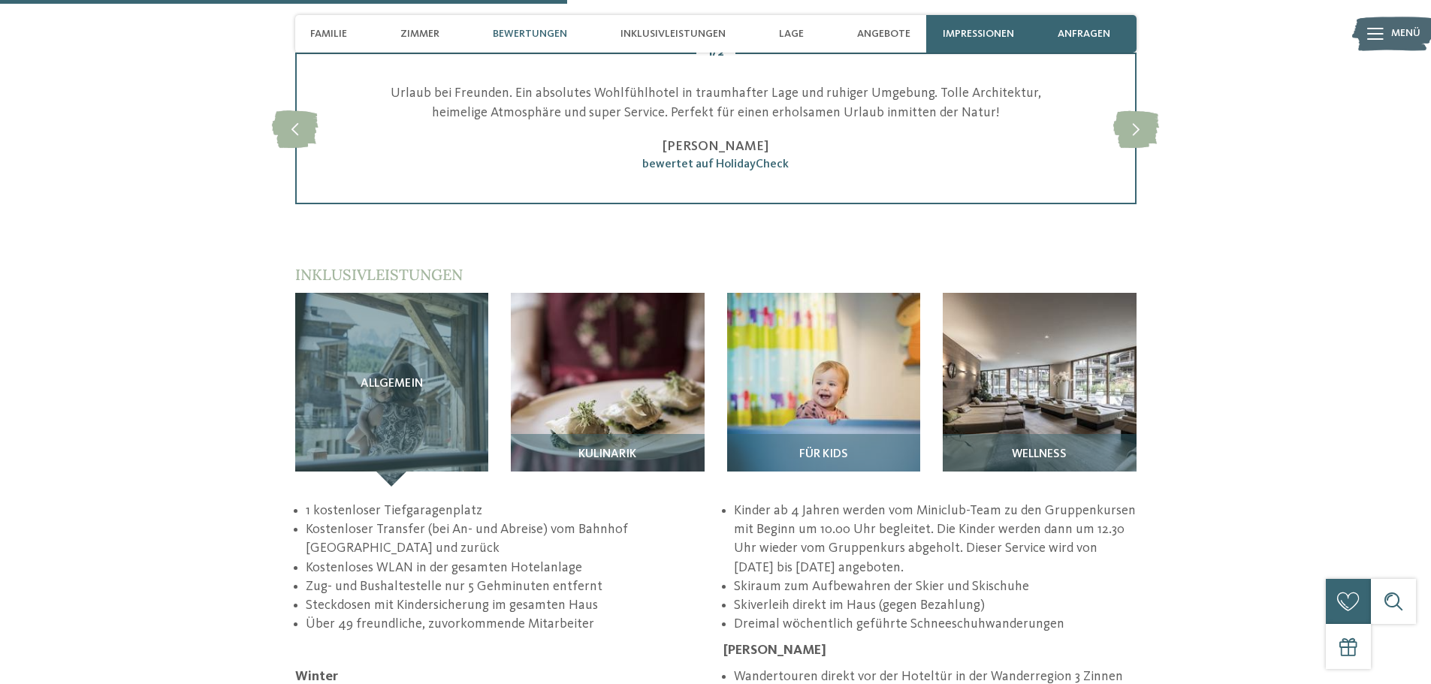
scroll to position [2104, 0]
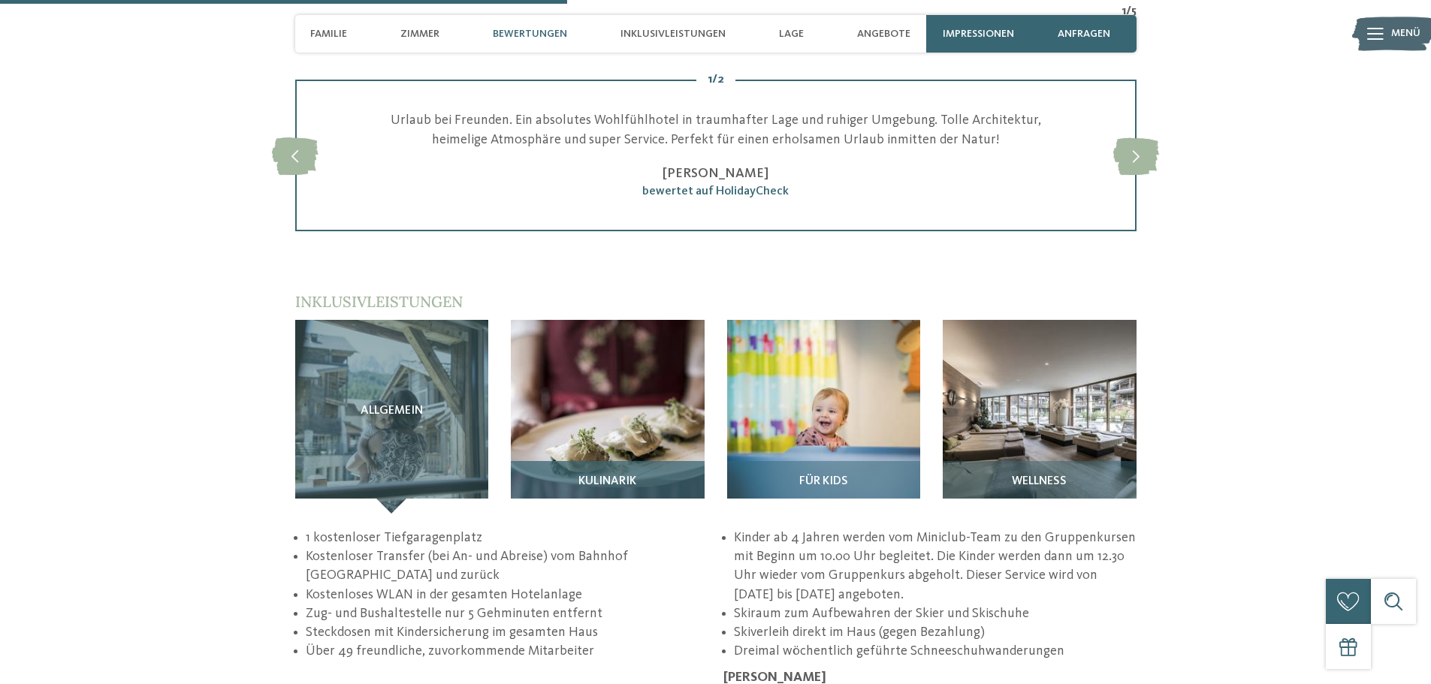
click at [684, 369] on img at bounding box center [608, 417] width 194 height 194
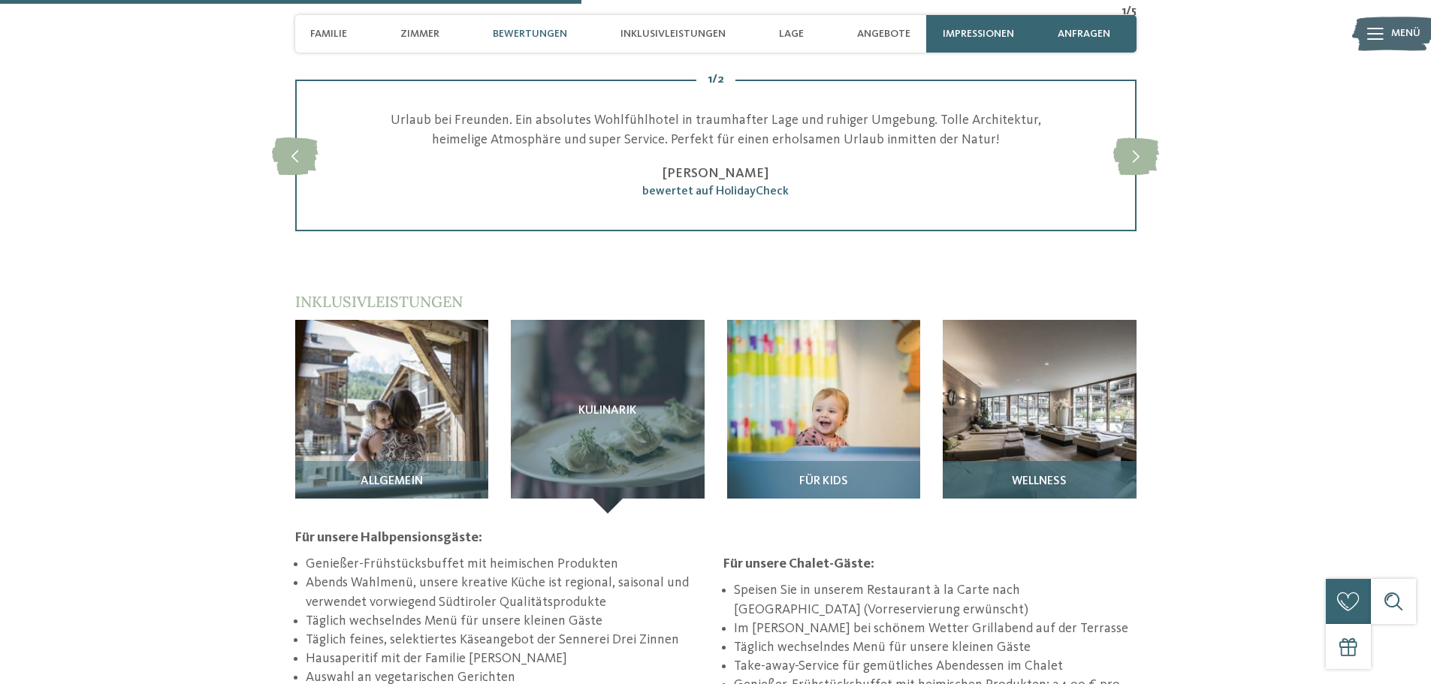
click at [1006, 461] on div "Wellness" at bounding box center [1040, 487] width 194 height 53
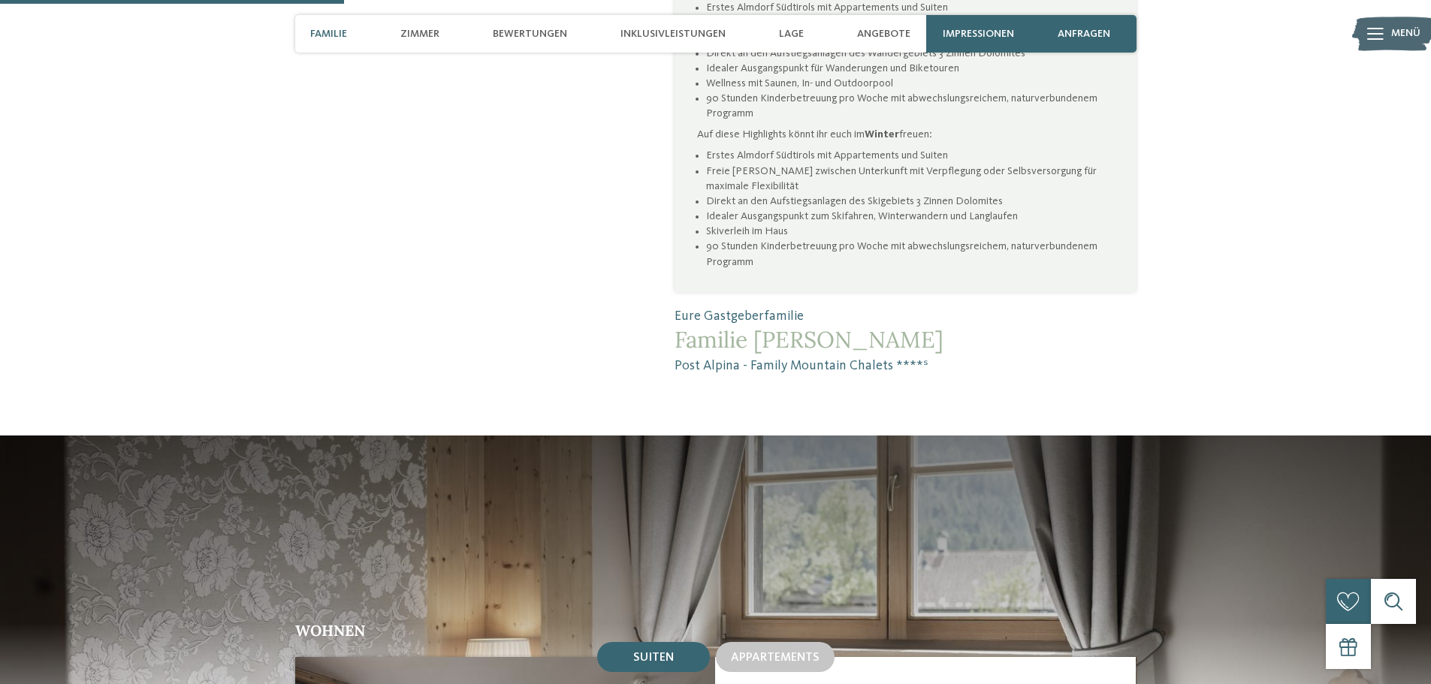
scroll to position [1052, 0]
